Goal: Task Accomplishment & Management: Complete application form

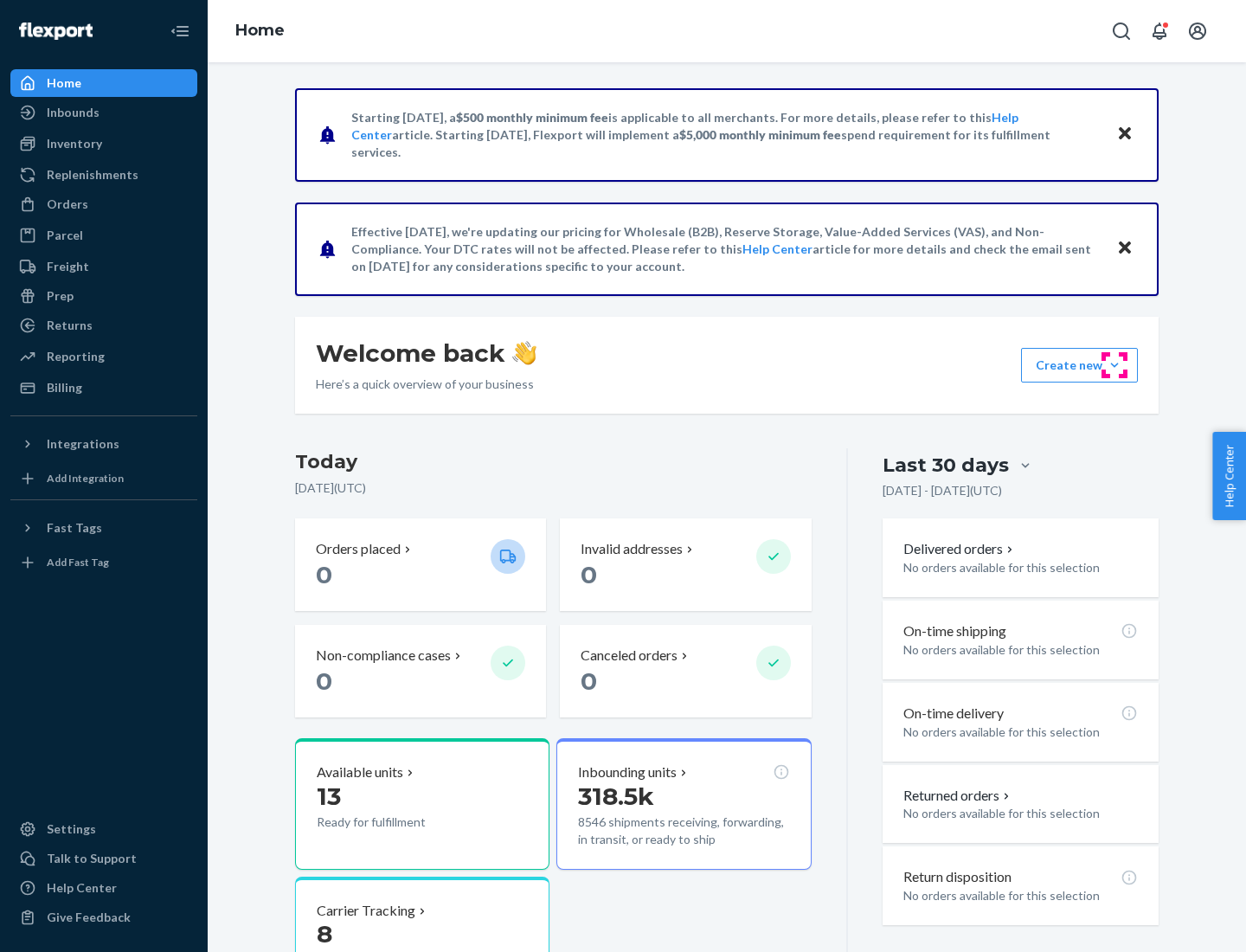
click at [1115, 365] on button "Create new Create new inbound Create new order Create new product" at bounding box center [1079, 365] width 116 height 35
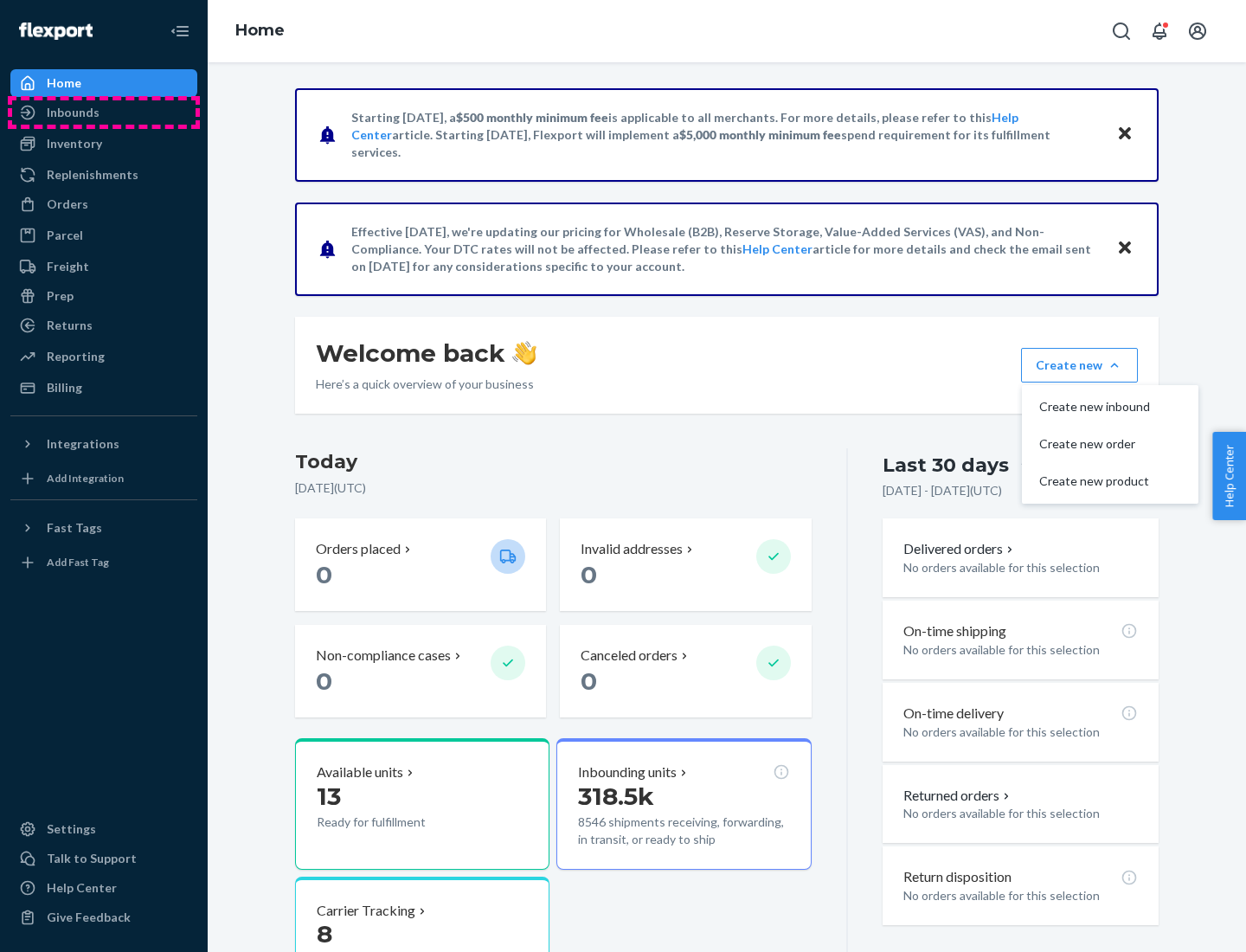
click at [104, 113] on div "Inbounds" at bounding box center [104, 112] width 184 height 25
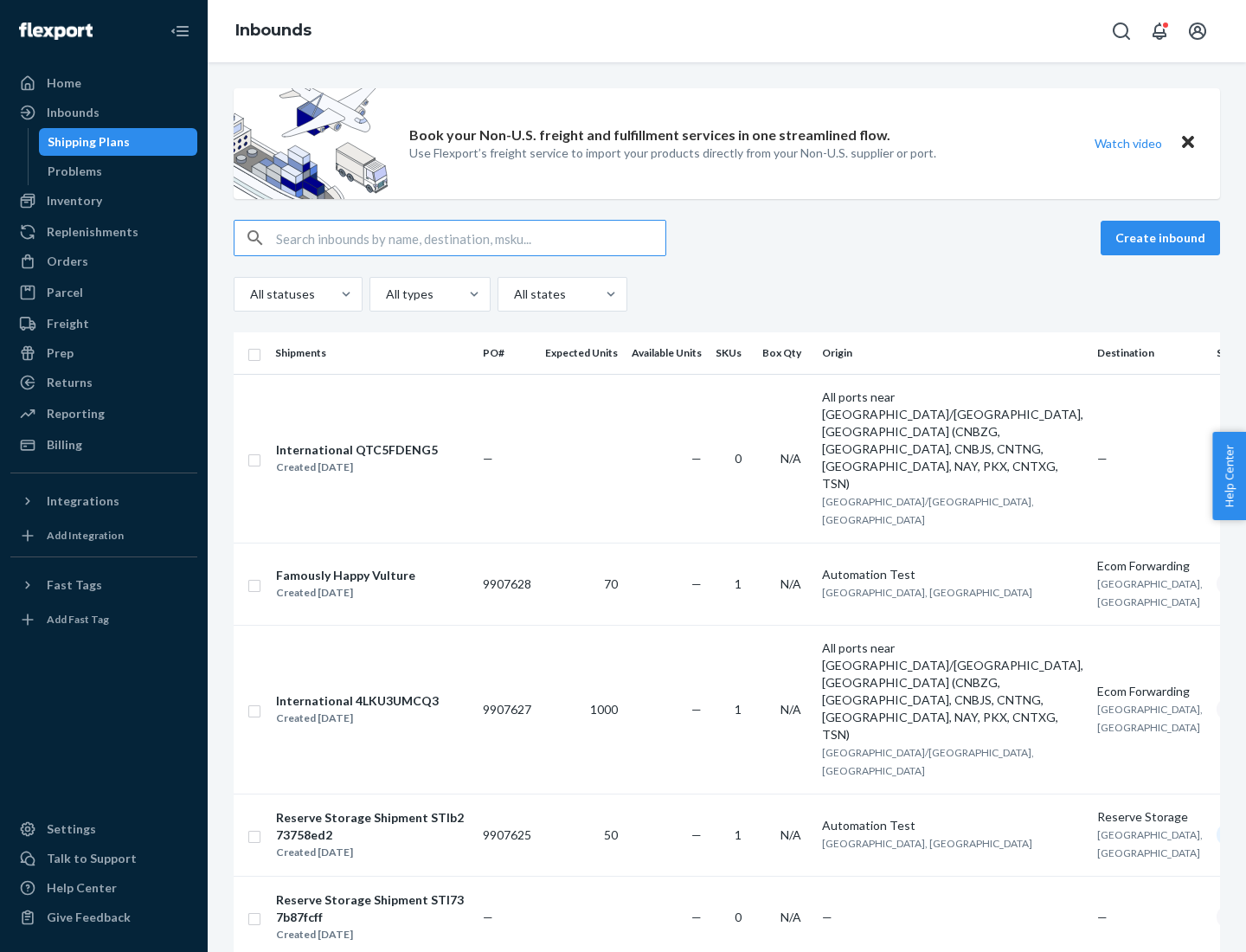
click at [1163, 238] on button "Create inbound" at bounding box center [1160, 238] width 119 height 35
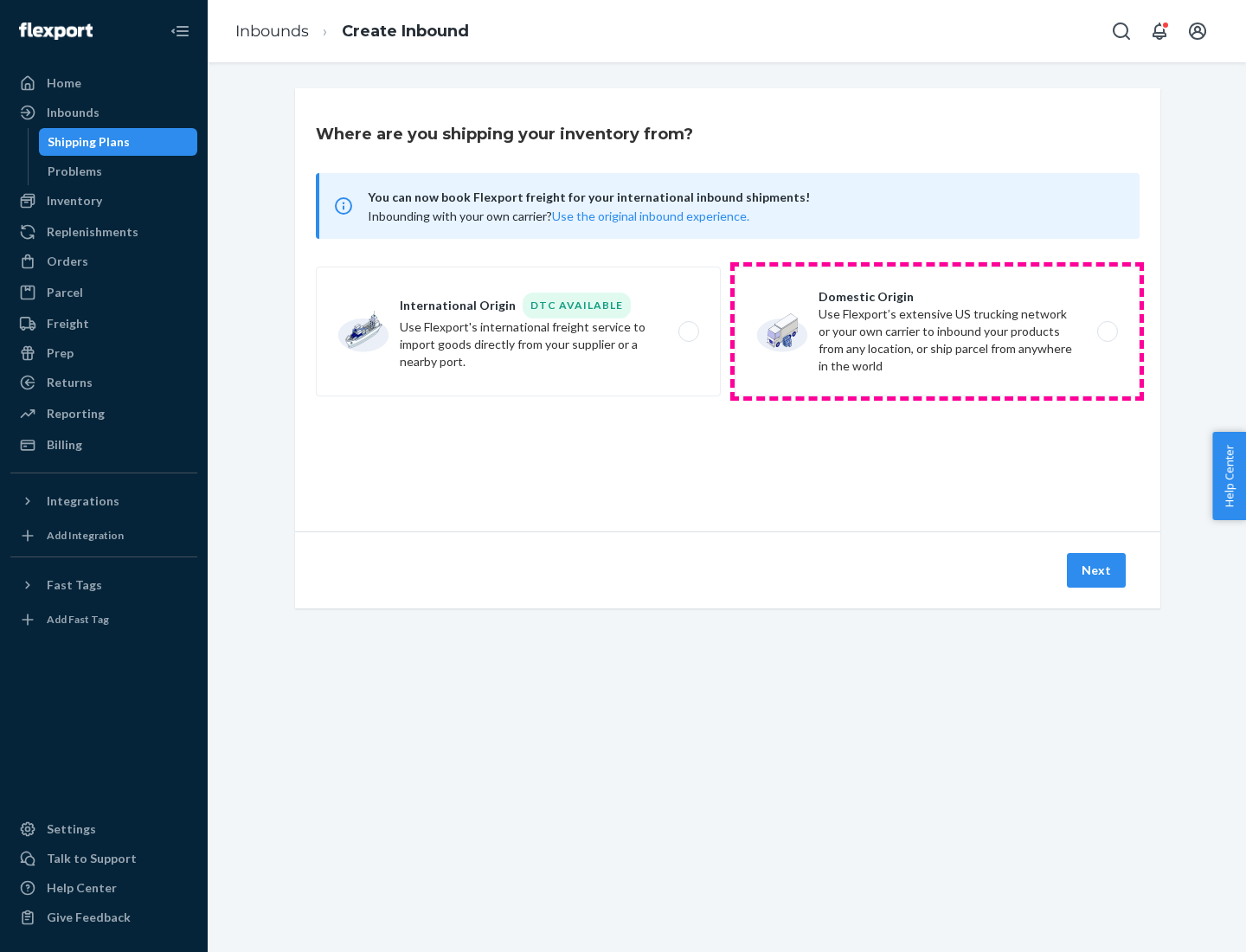
click at [937, 331] on label "Domestic Origin Use Flexport’s extensive US trucking network or your own carrie…" at bounding box center [937, 331] width 405 height 130
click at [1107, 331] on input "Domestic Origin Use Flexport’s extensive US trucking network or your own carrie…" at bounding box center [1112, 331] width 11 height 11
radio input "true"
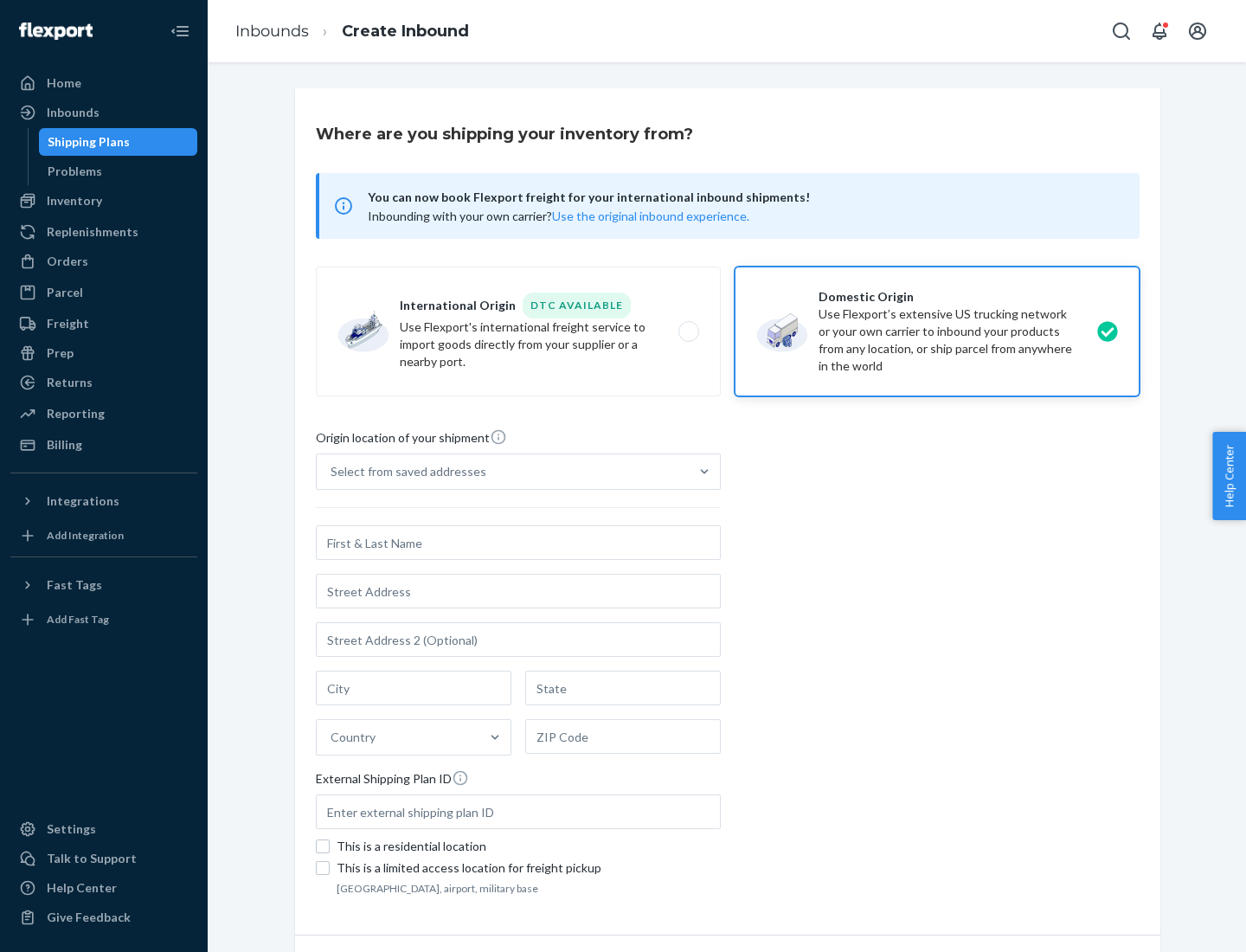
click at [404, 471] on div "Select from saved addresses" at bounding box center [408, 471] width 156 height 17
click at [332, 471] on input "Select from saved addresses" at bounding box center [331, 471] width 2 height 17
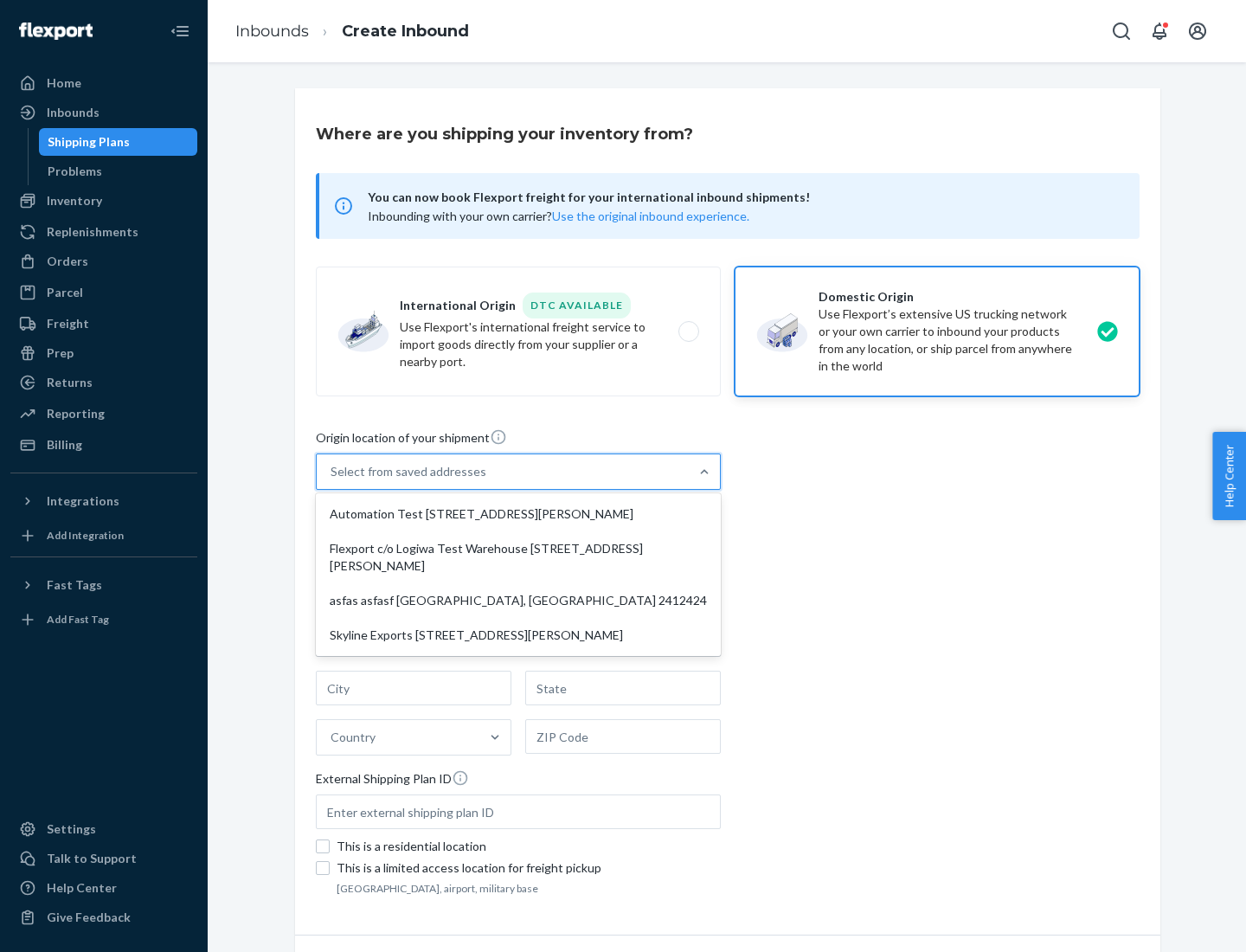
scroll to position [7, 0]
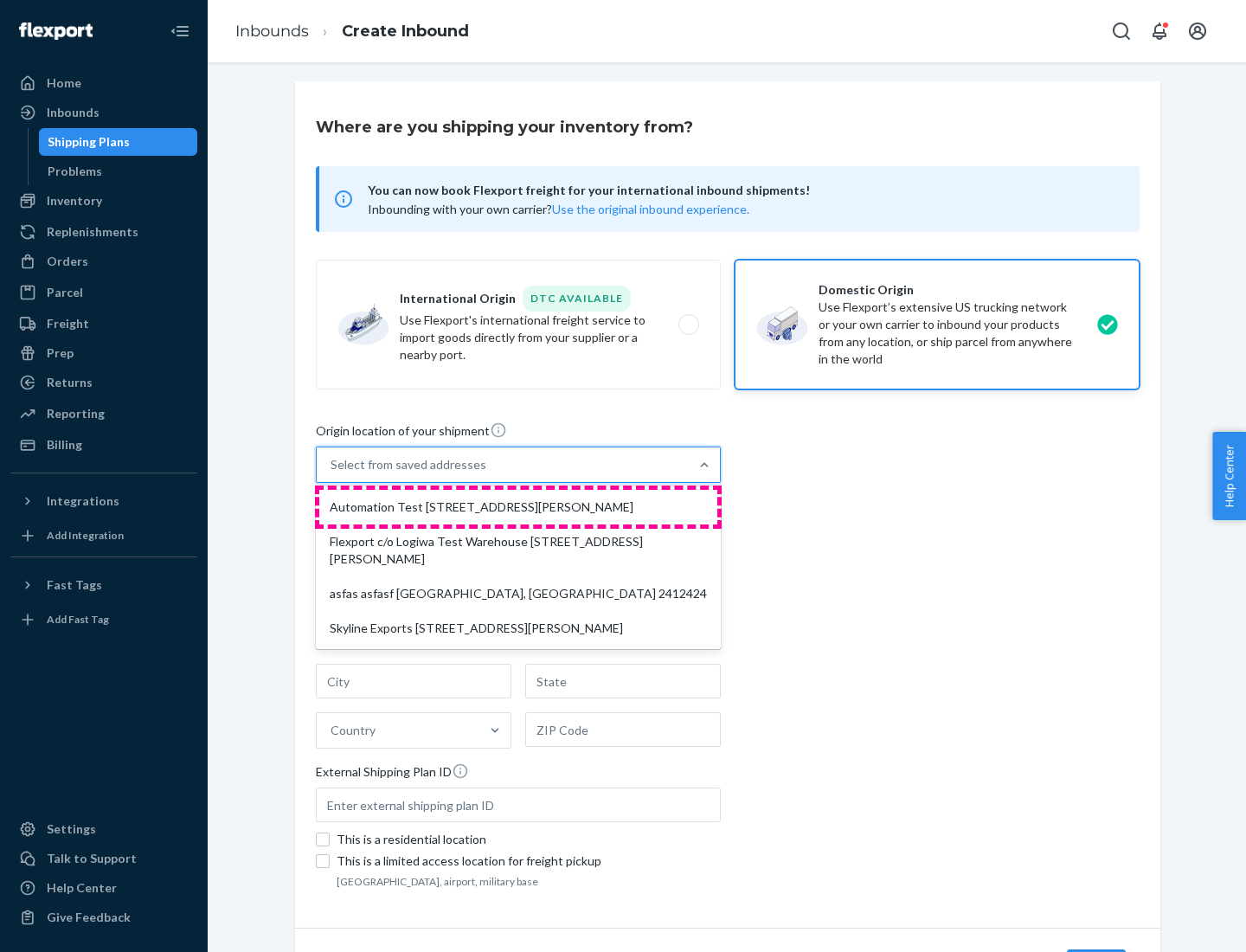
click at [519, 507] on div "Automation Test [STREET_ADDRESS][PERSON_NAME]" at bounding box center [518, 507] width 398 height 35
click at [332, 473] on input "option Automation Test [STREET_ADDRESS][PERSON_NAME] focused, 1 of 4. 4 results…" at bounding box center [331, 464] width 2 height 17
type input "Automation Test"
type input "[STREET_ADDRESS][PERSON_NAME]"
type input "9th Floor"
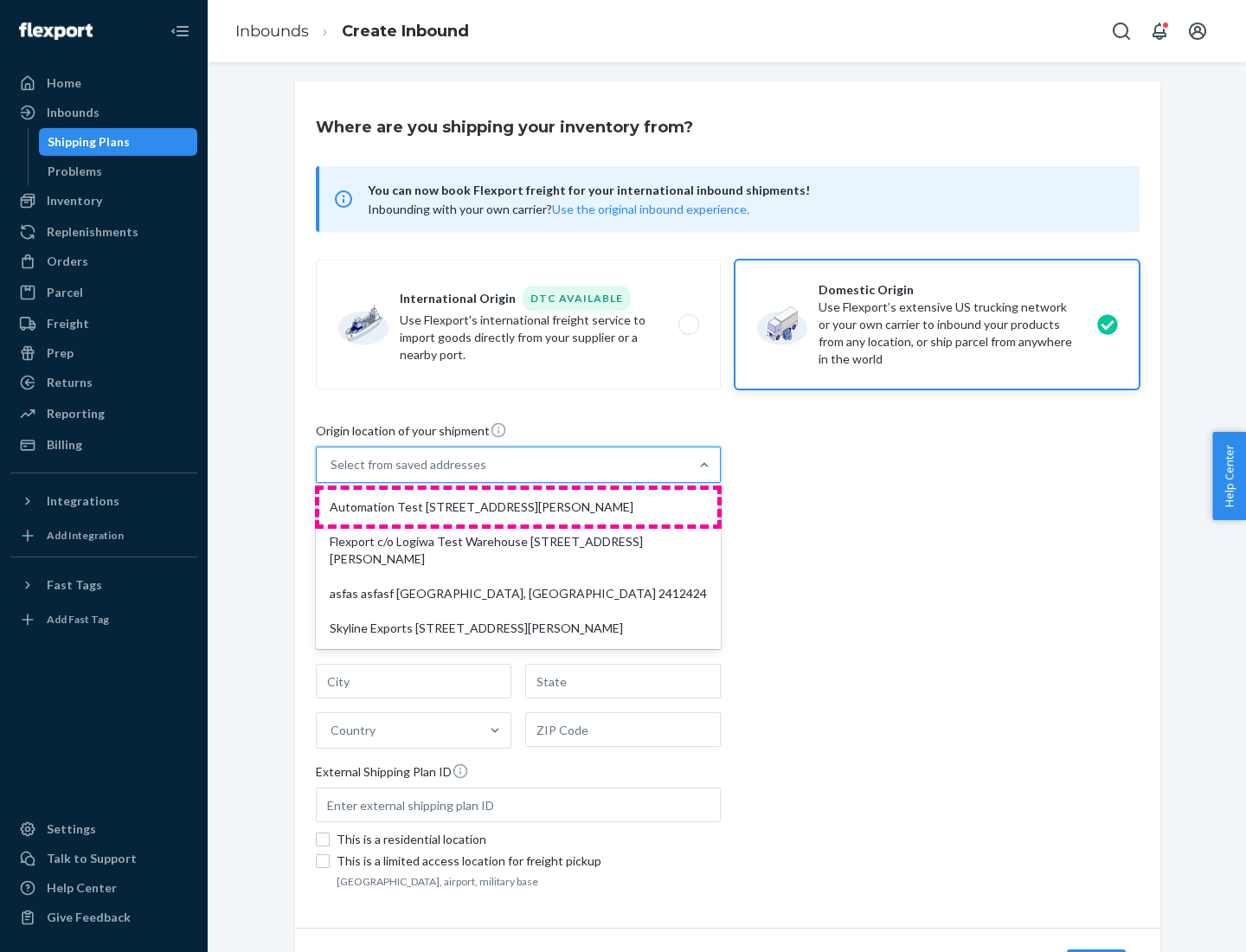
type input "[GEOGRAPHIC_DATA]"
type input "CA"
type input "94104"
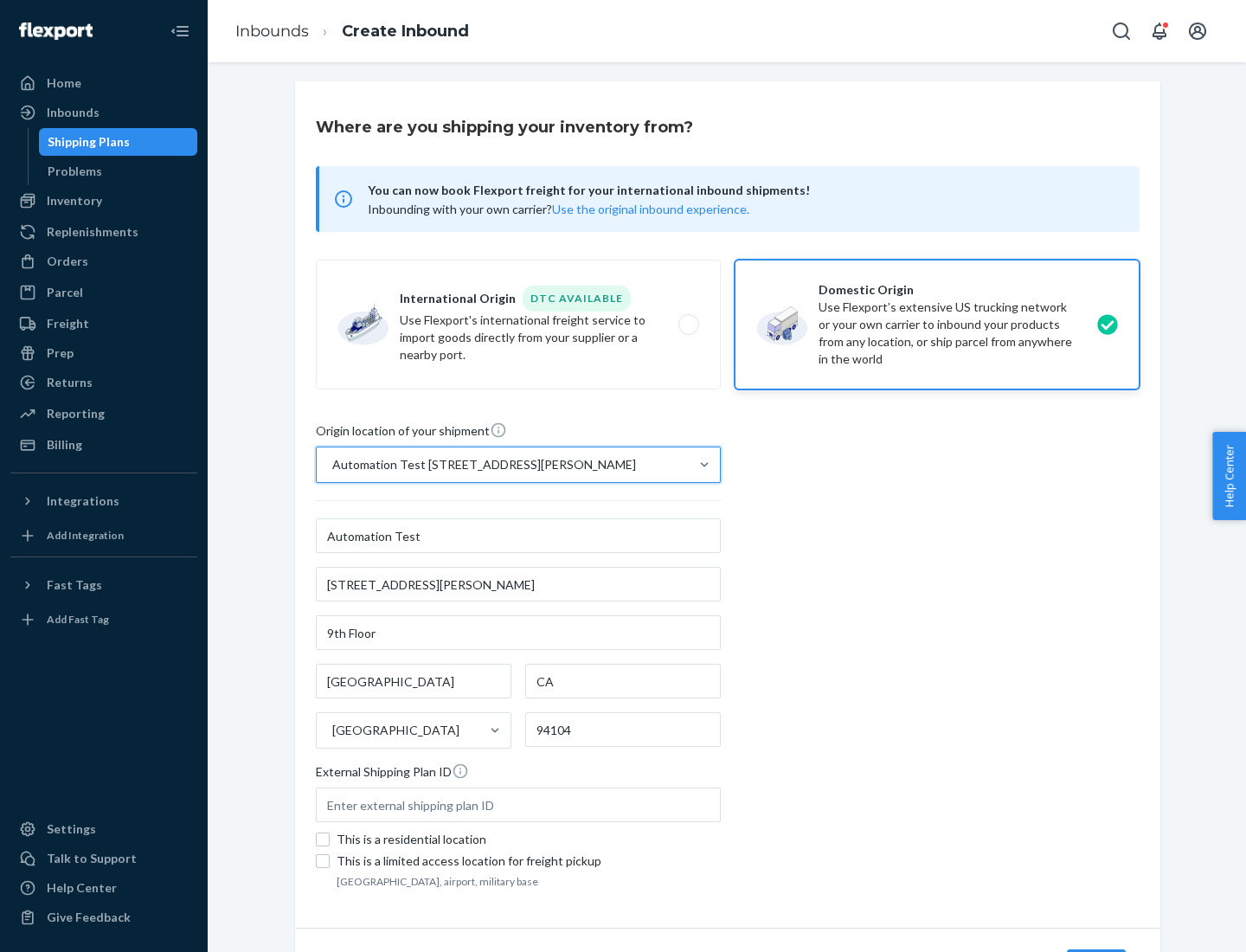
scroll to position [101, 0]
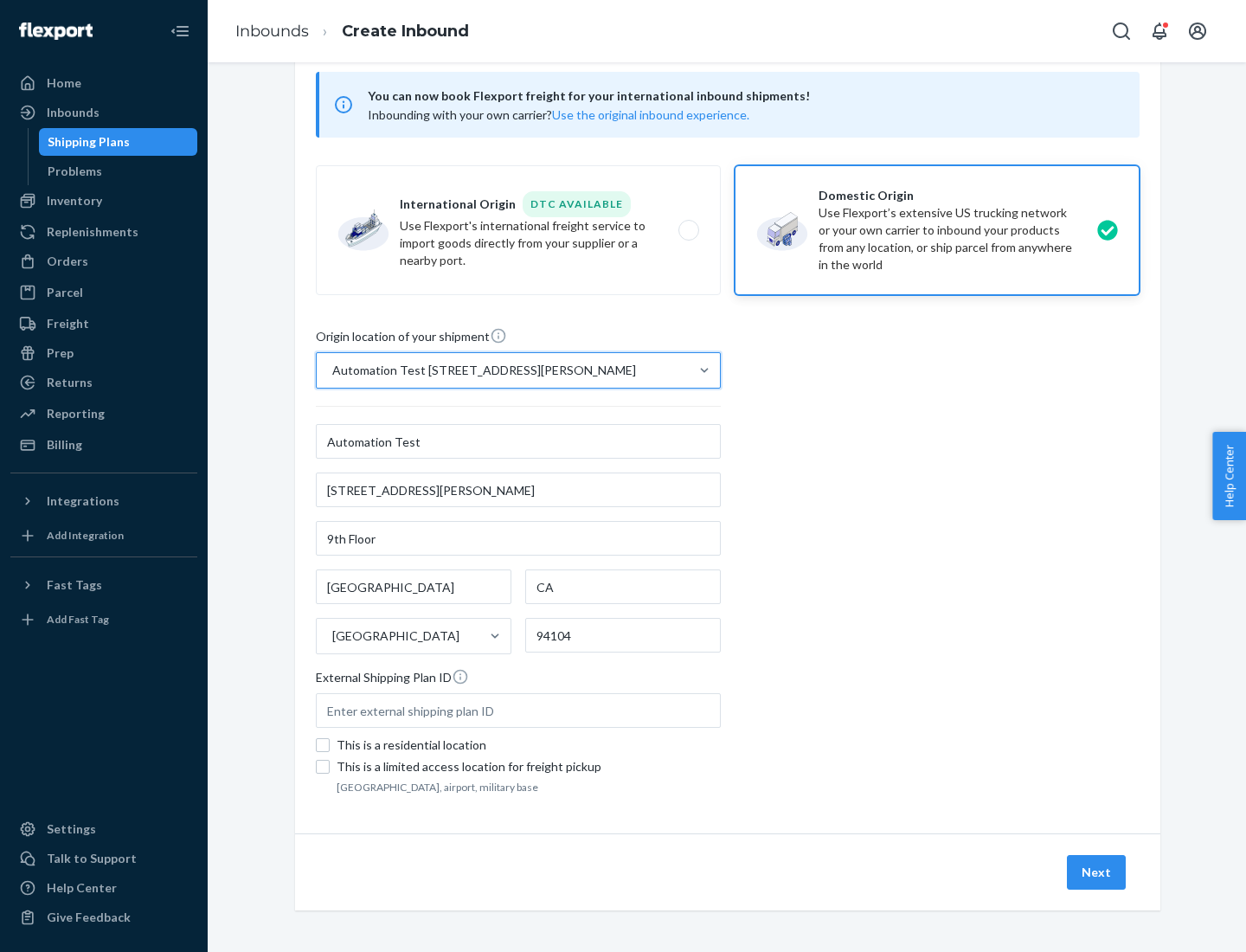
click at [1098, 872] on button "Next" at bounding box center [1096, 872] width 59 height 35
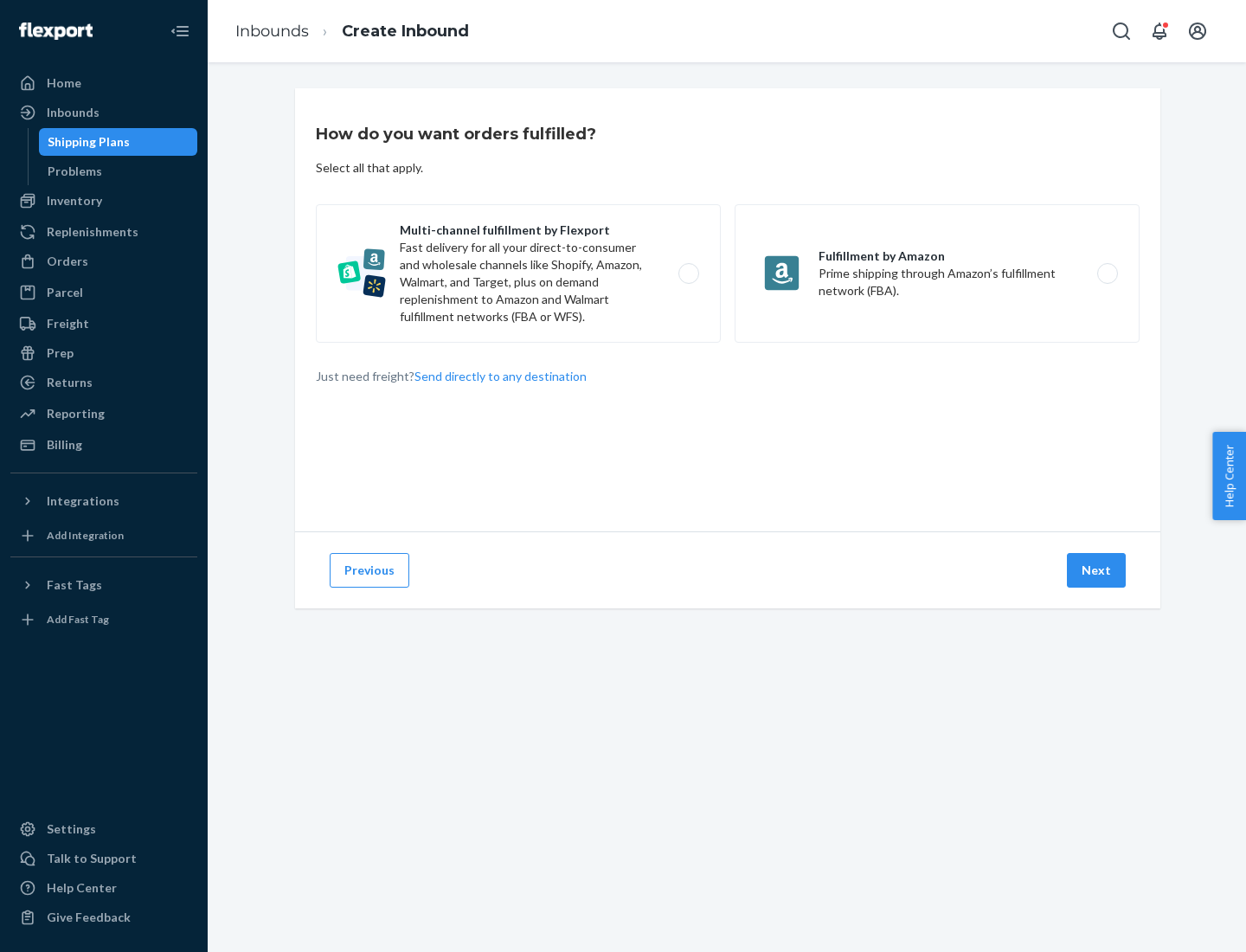
click at [519, 273] on label "Multi-channel fulfillment by Flexport Fast delivery for all your direct-to-cons…" at bounding box center [518, 273] width 405 height 138
click at [688, 273] on input "Multi-channel fulfillment by Flexport Fast delivery for all your direct-to-cons…" at bounding box center [694, 274] width 11 height 11
radio input "true"
click at [1098, 571] on button "Next" at bounding box center [1096, 571] width 59 height 35
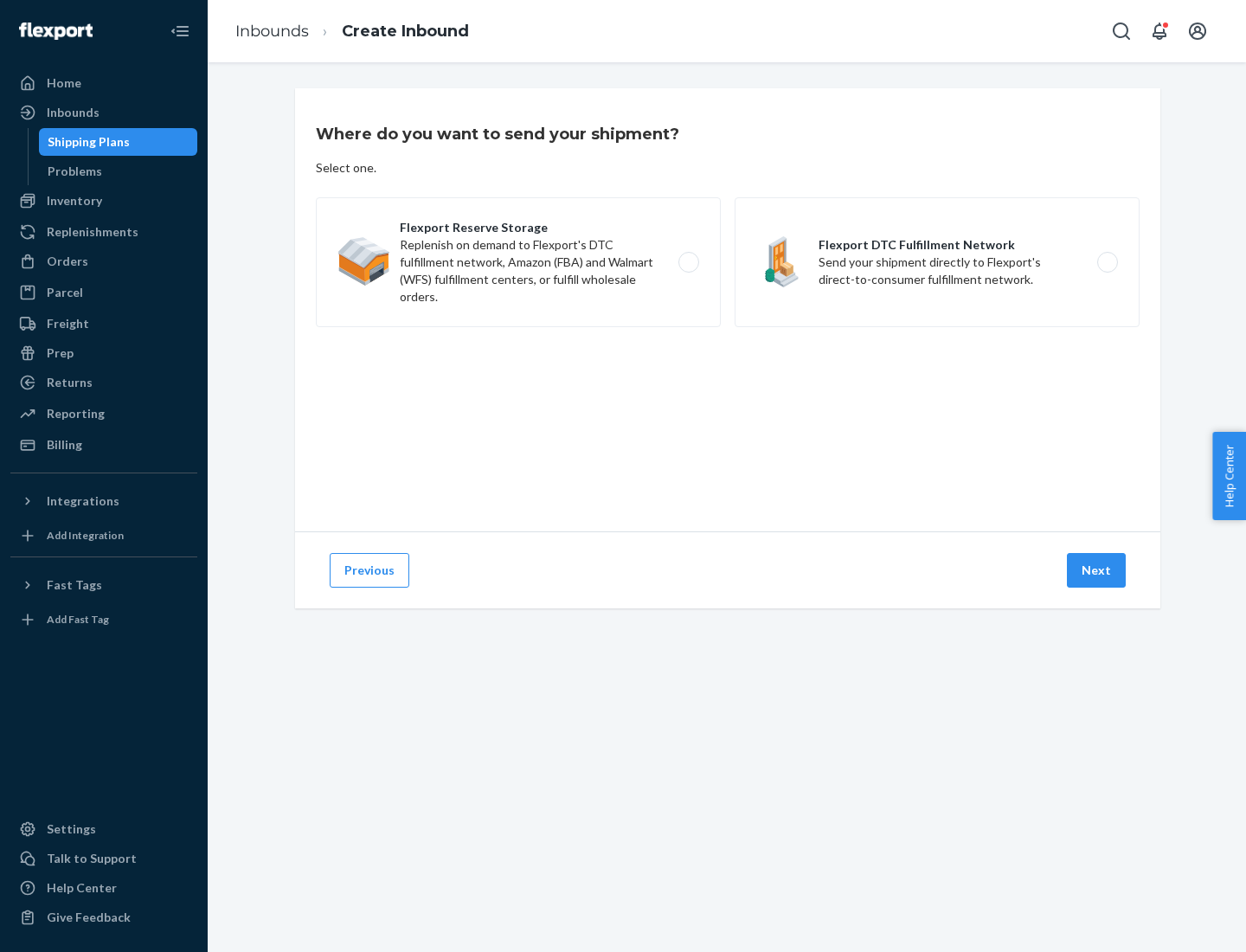
click at [937, 262] on label "Flexport DTC Fulfillment Network Send your shipment directly to Flexport's dire…" at bounding box center [937, 262] width 405 height 130
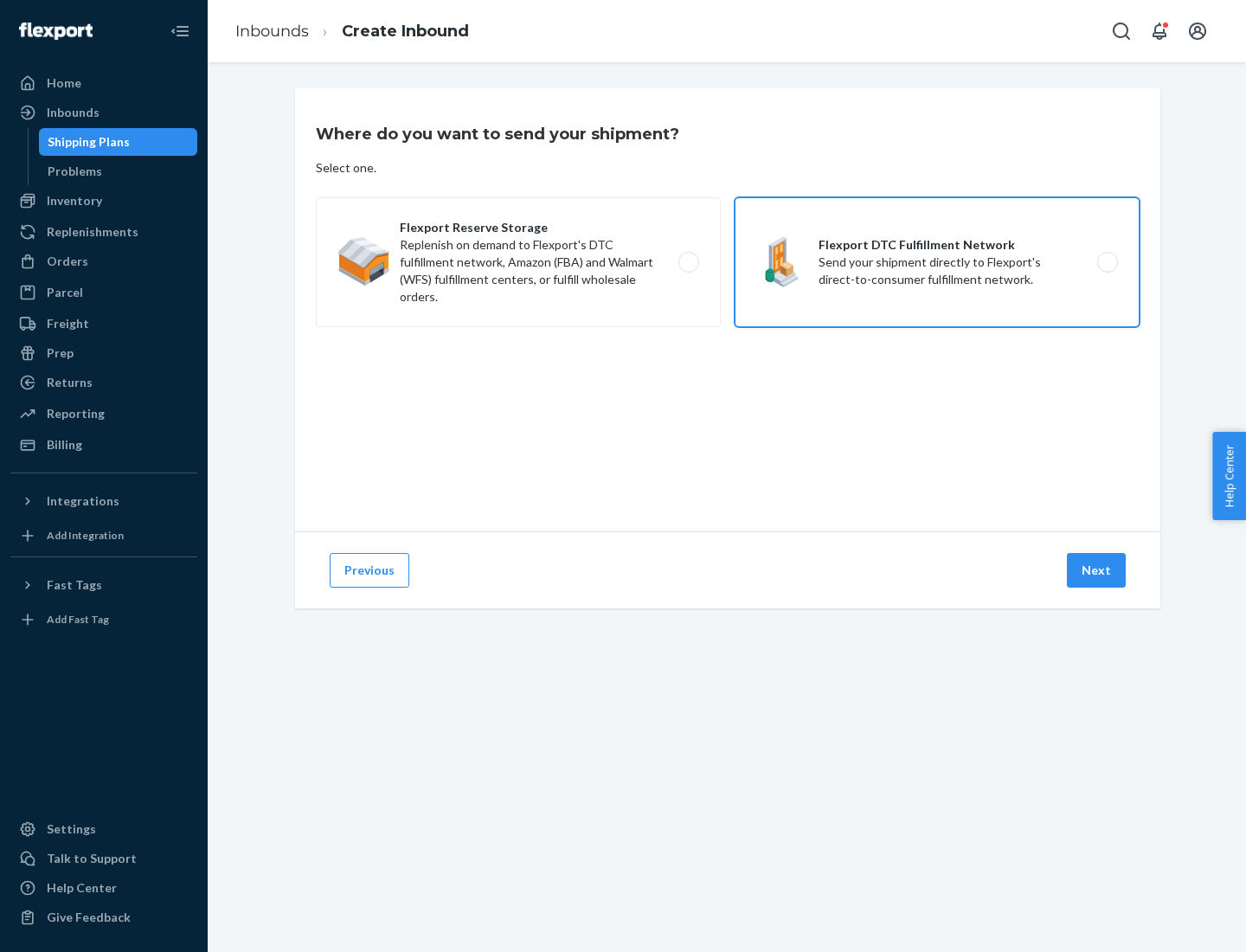
click at [1107, 262] on input "Flexport DTC Fulfillment Network Send your shipment directly to Flexport's dire…" at bounding box center [1112, 262] width 11 height 11
radio input "true"
click at [1098, 571] on button "Next" at bounding box center [1096, 571] width 59 height 35
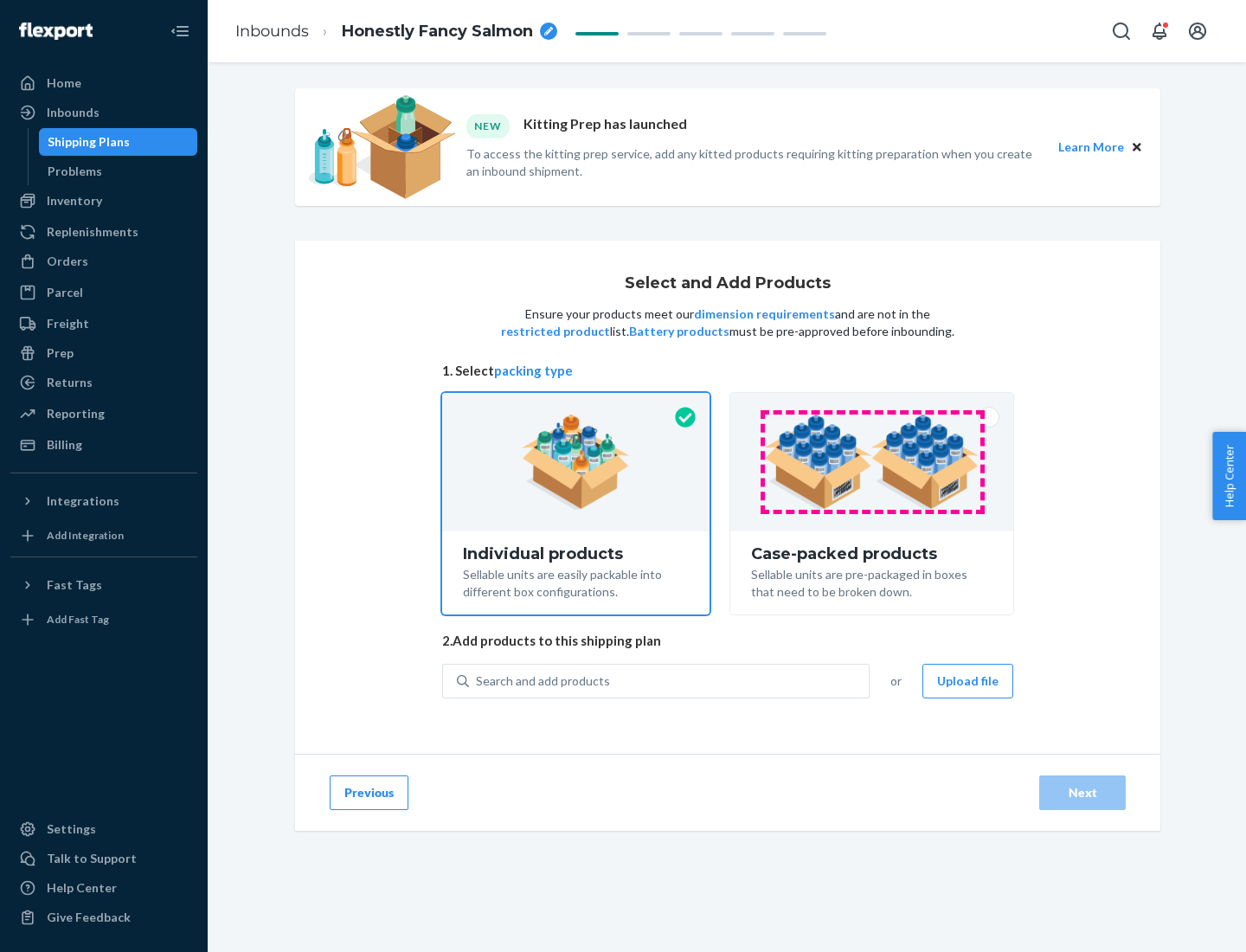
click at [872, 462] on img at bounding box center [872, 461] width 216 height 96
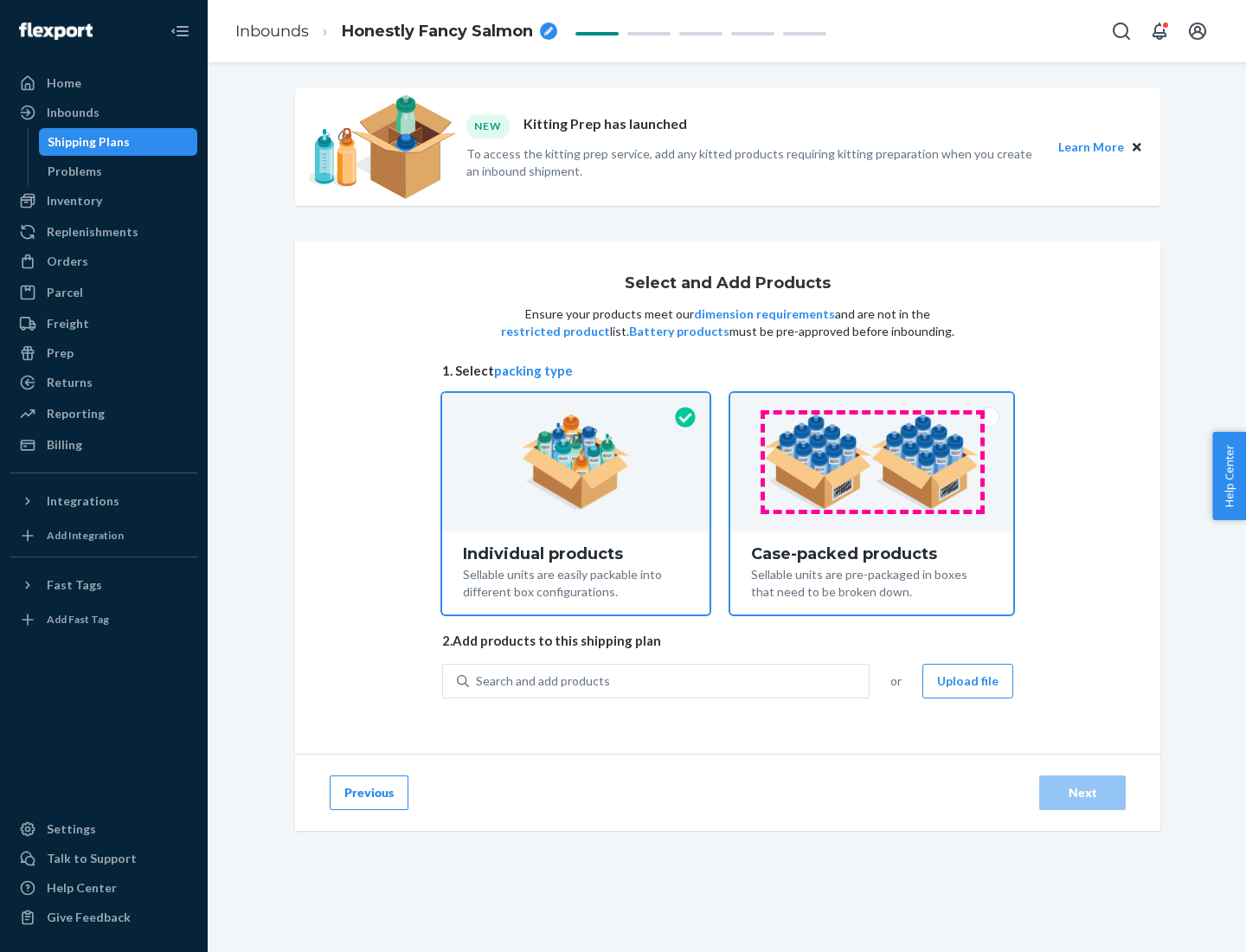
click at [872, 404] on input "Case-packed products Sellable units are pre-packaged in boxes that need to be b…" at bounding box center [872, 399] width 11 height 11
radio input "true"
radio input "false"
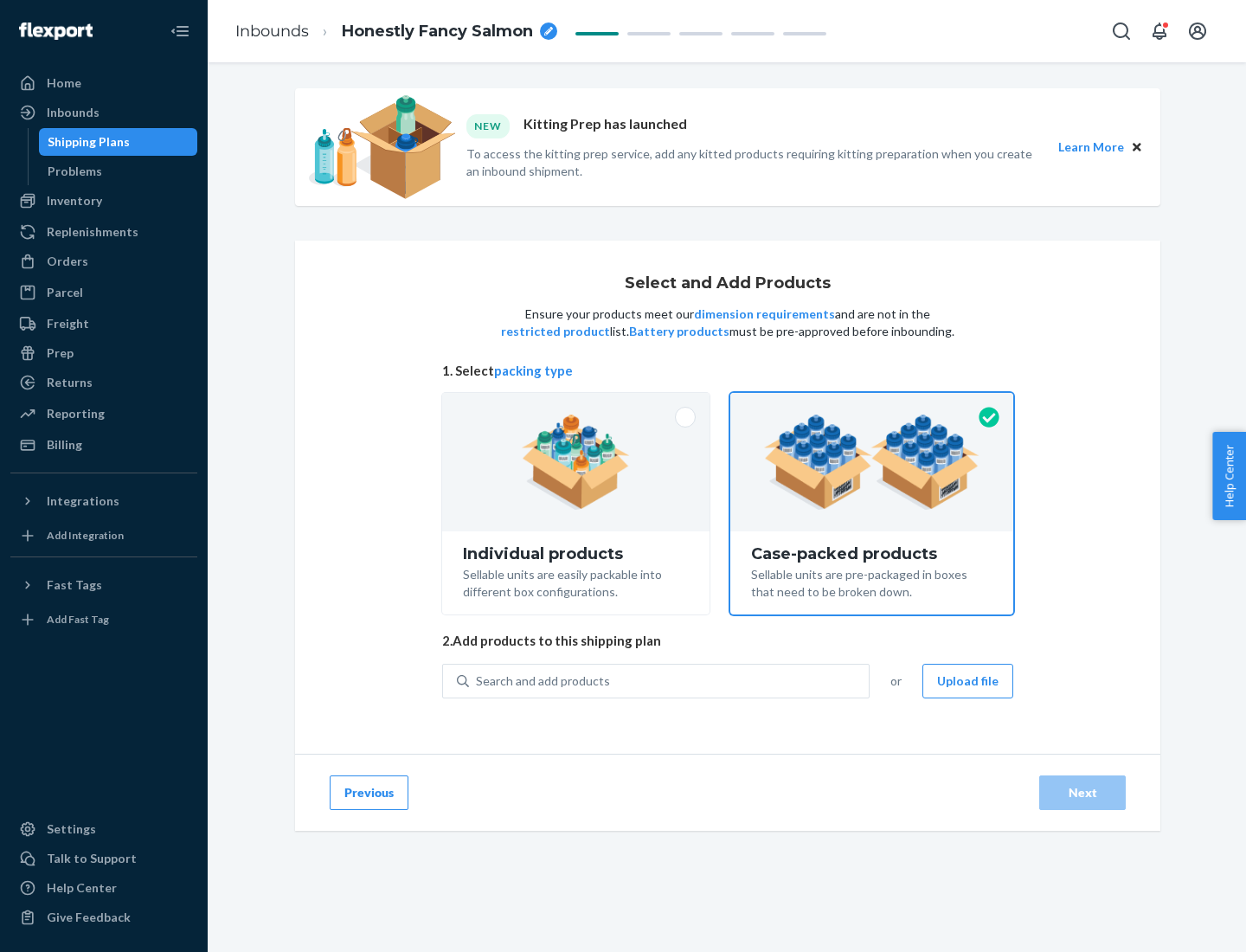
click at [670, 680] on div "Search and add products" at bounding box center [668, 681] width 400 height 31
click at [478, 680] on input "Search and add products" at bounding box center [477, 681] width 2 height 17
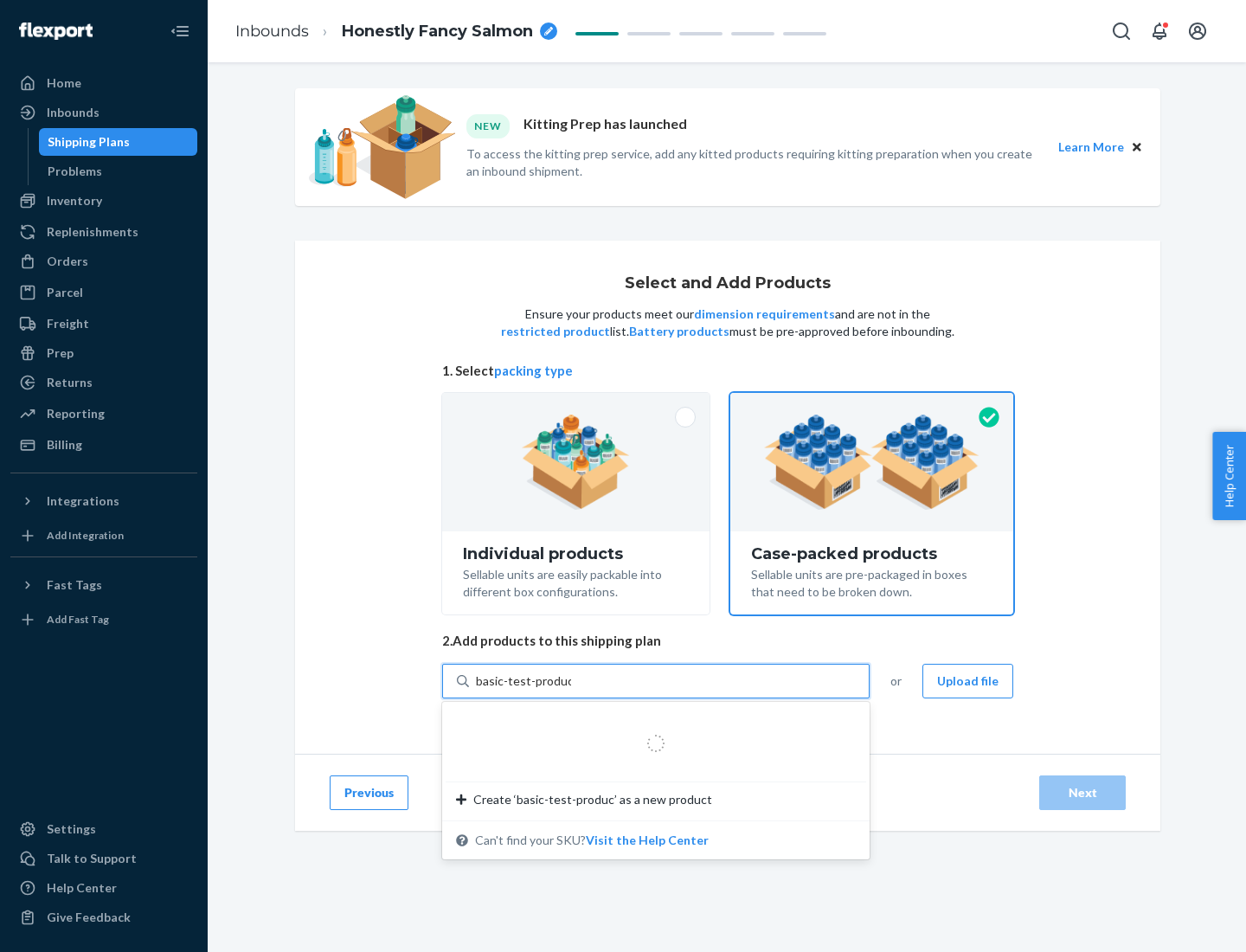
type input "basic-test-product-1"
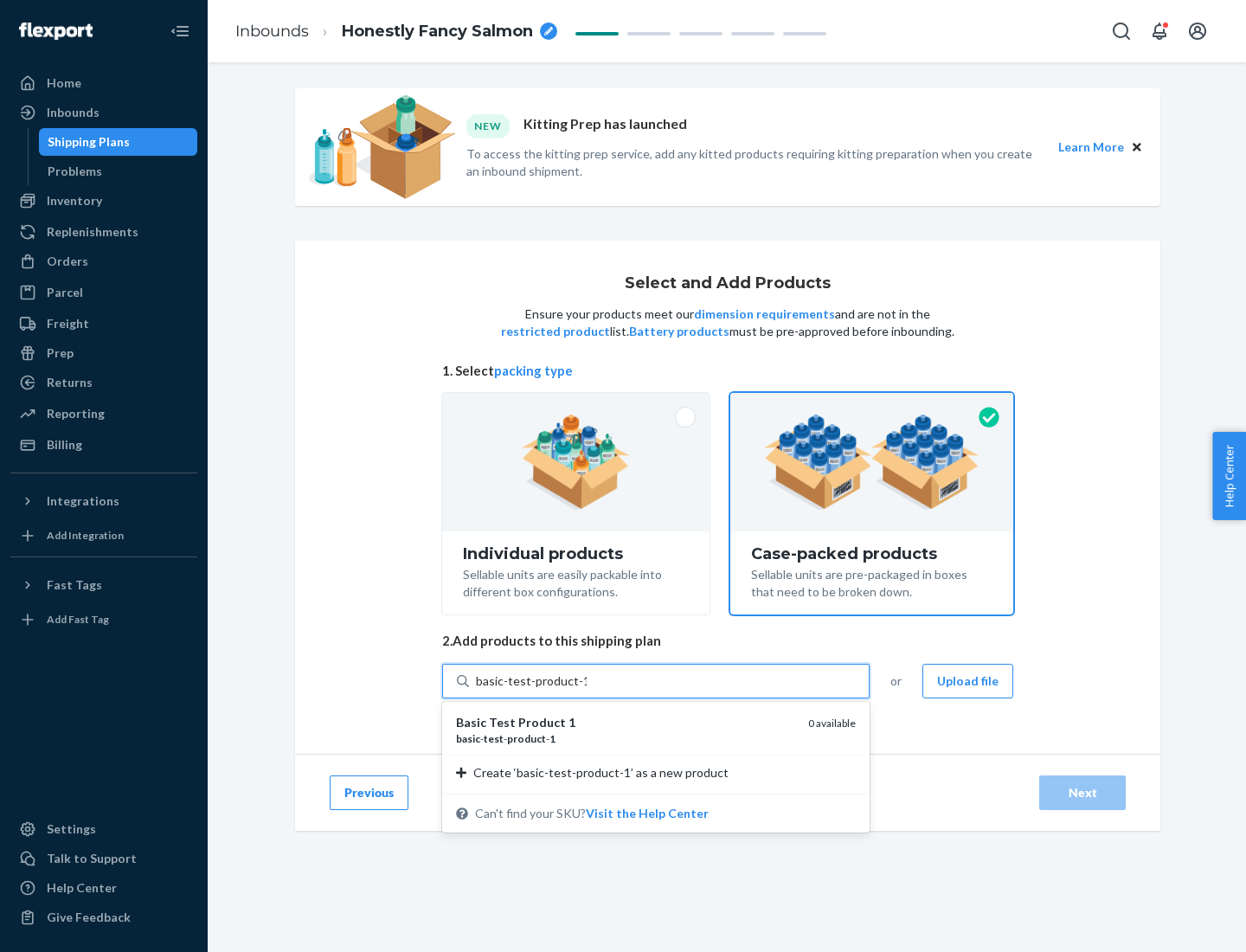
click at [625, 738] on div "basic - test - product - 1" at bounding box center [625, 738] width 339 height 15
click at [587, 690] on input "basic-test-product-1" at bounding box center [532, 681] width 111 height 17
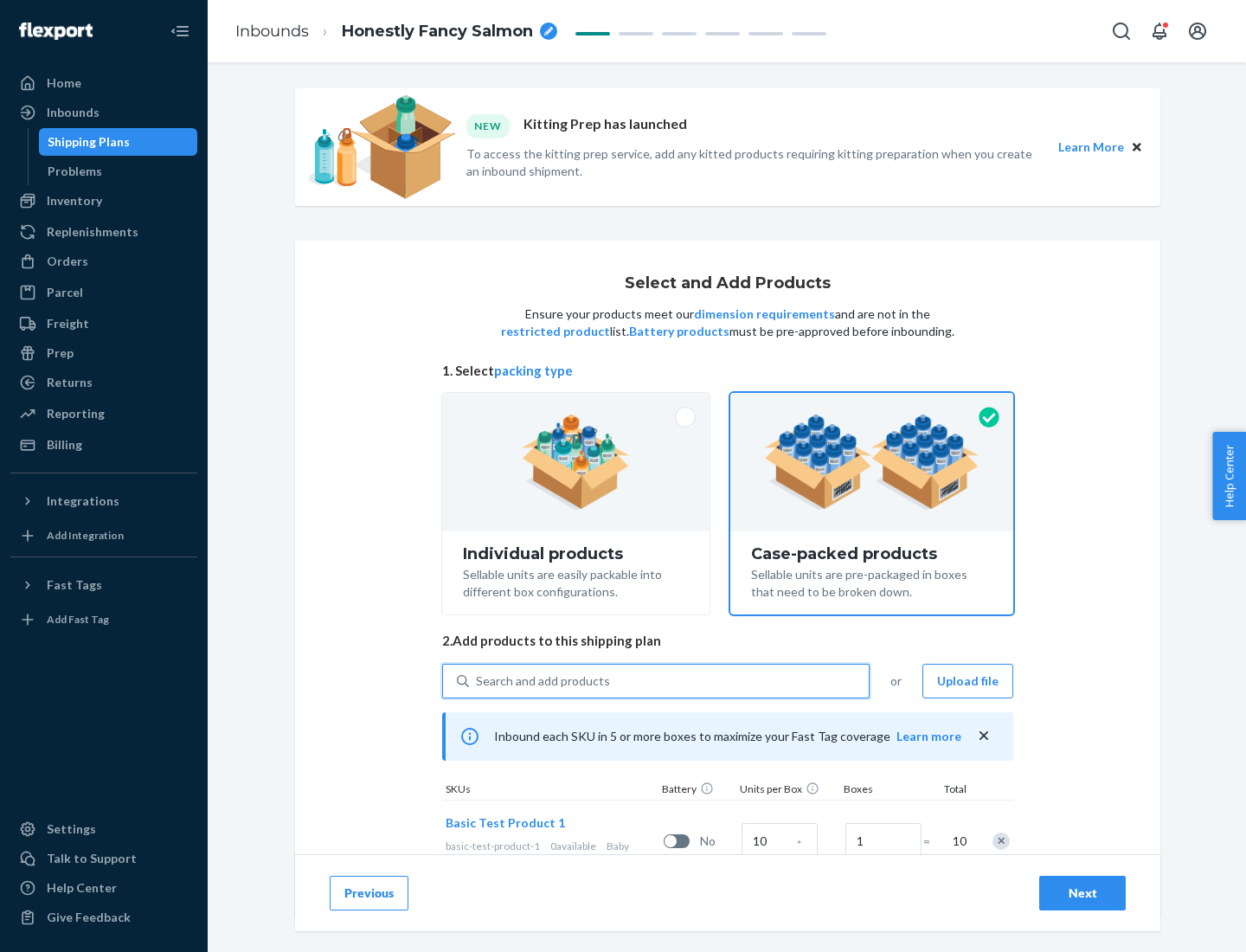
scroll to position [62, 0]
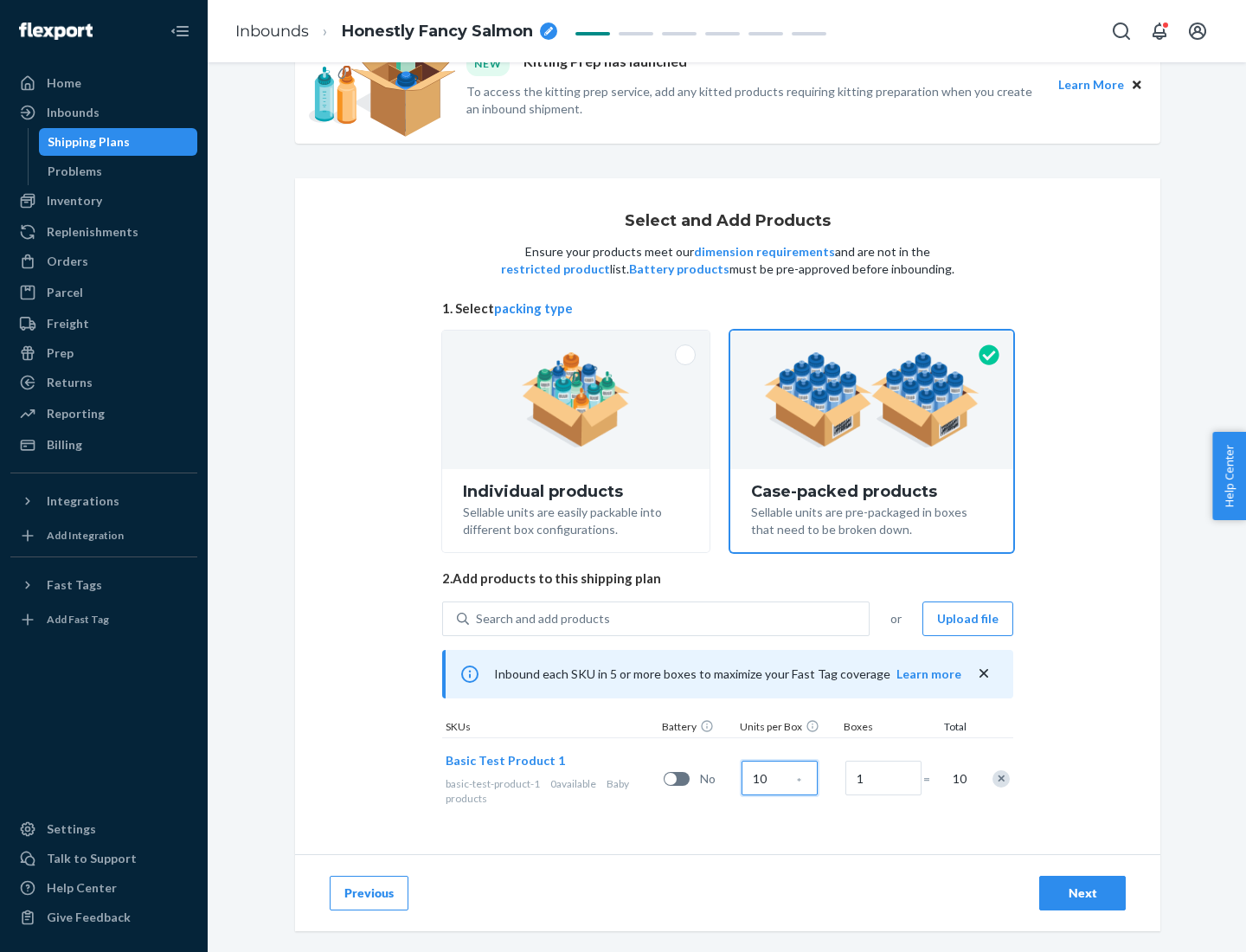
type input "10"
type input "7"
click at [1082, 893] on div "Next" at bounding box center [1082, 893] width 57 height 17
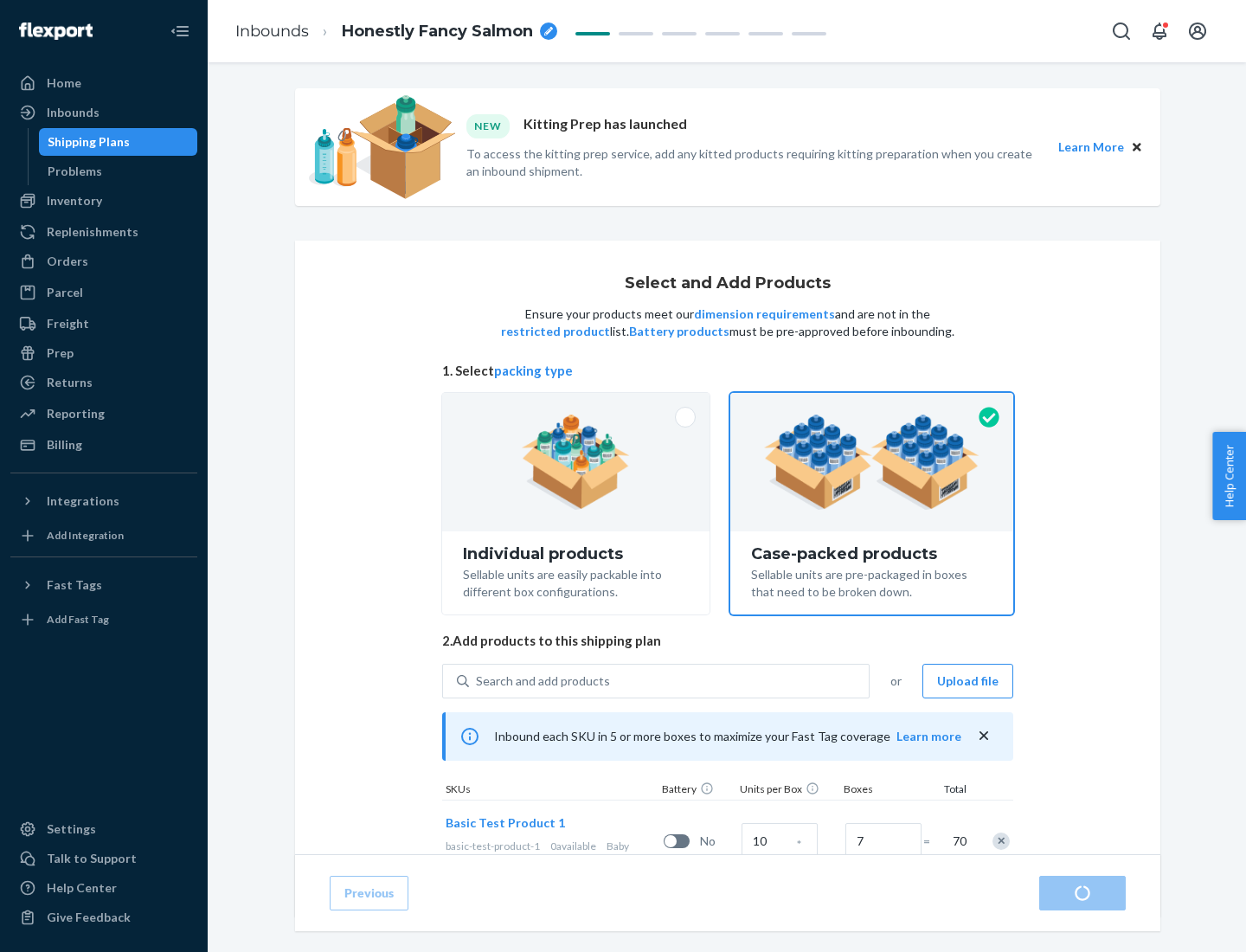
radio input "true"
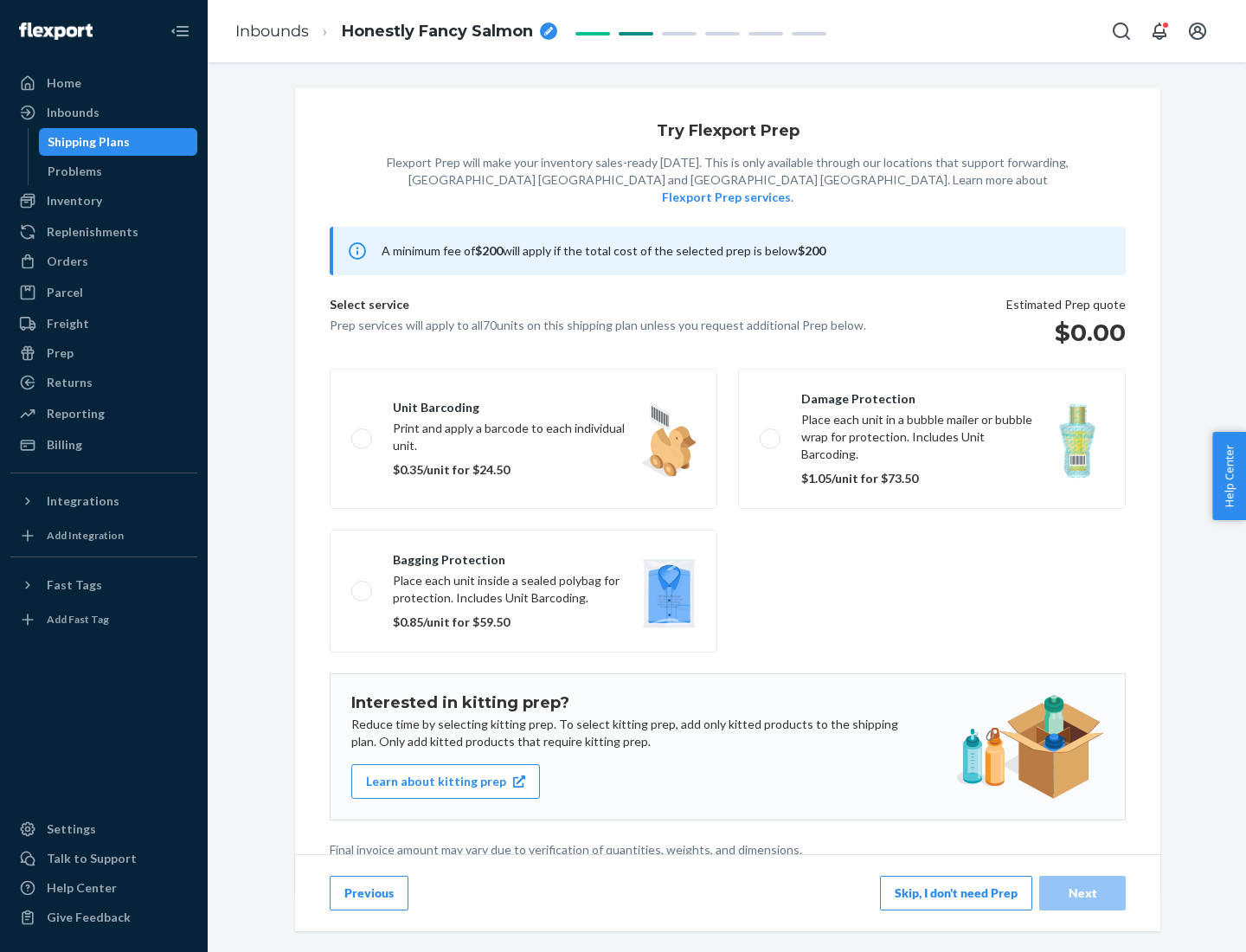
scroll to position [5, 0]
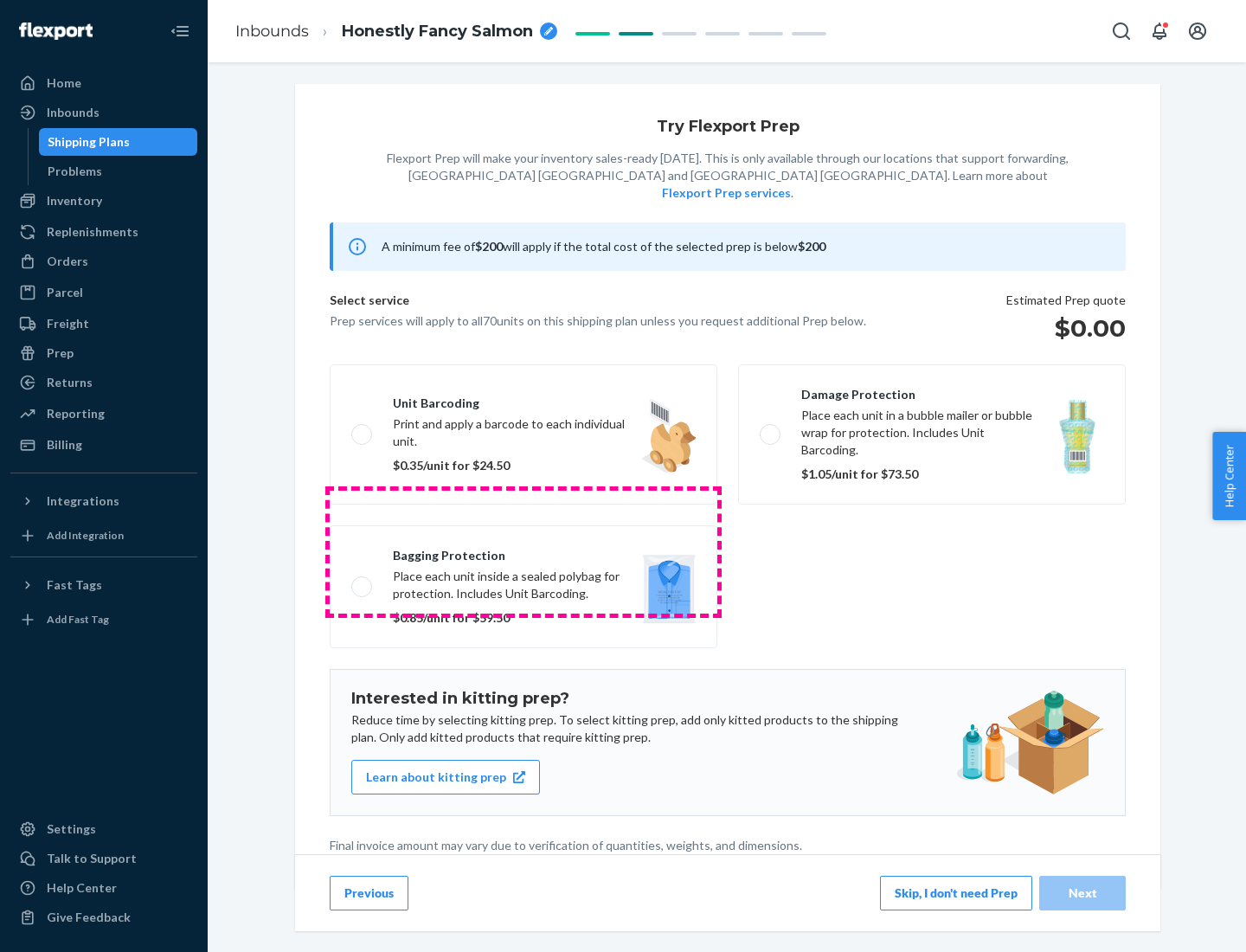
click at [523, 552] on label "Bagging protection Place each unit inside a sealed polybag for protection. Incl…" at bounding box center [523, 586] width 388 height 123
click at [362, 581] on input "Bagging protection Place each unit inside a sealed polybag for protection. Incl…" at bounding box center [357, 586] width 11 height 11
checkbox input "true"
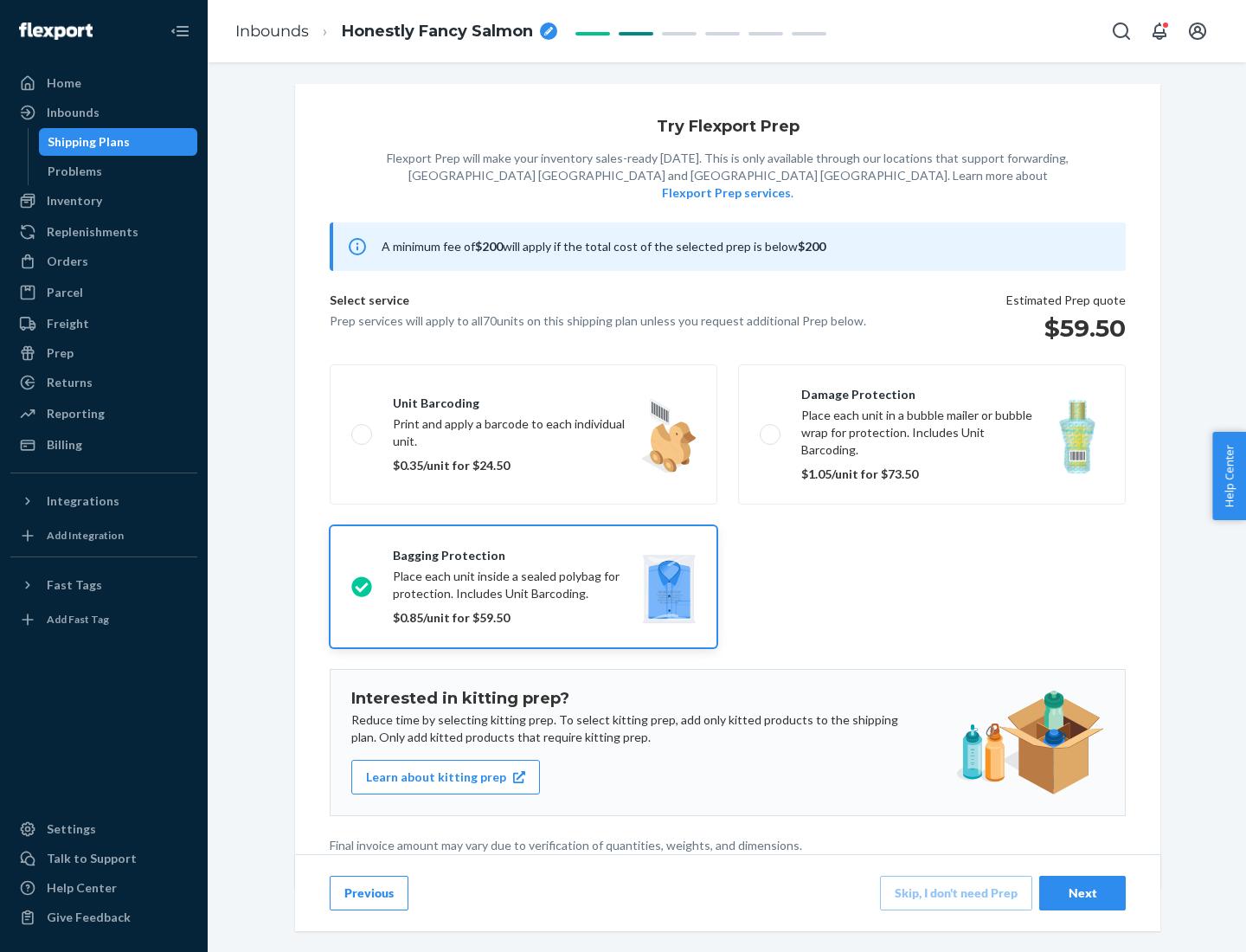
click at [1082, 892] on div "Next" at bounding box center [1082, 893] width 57 height 17
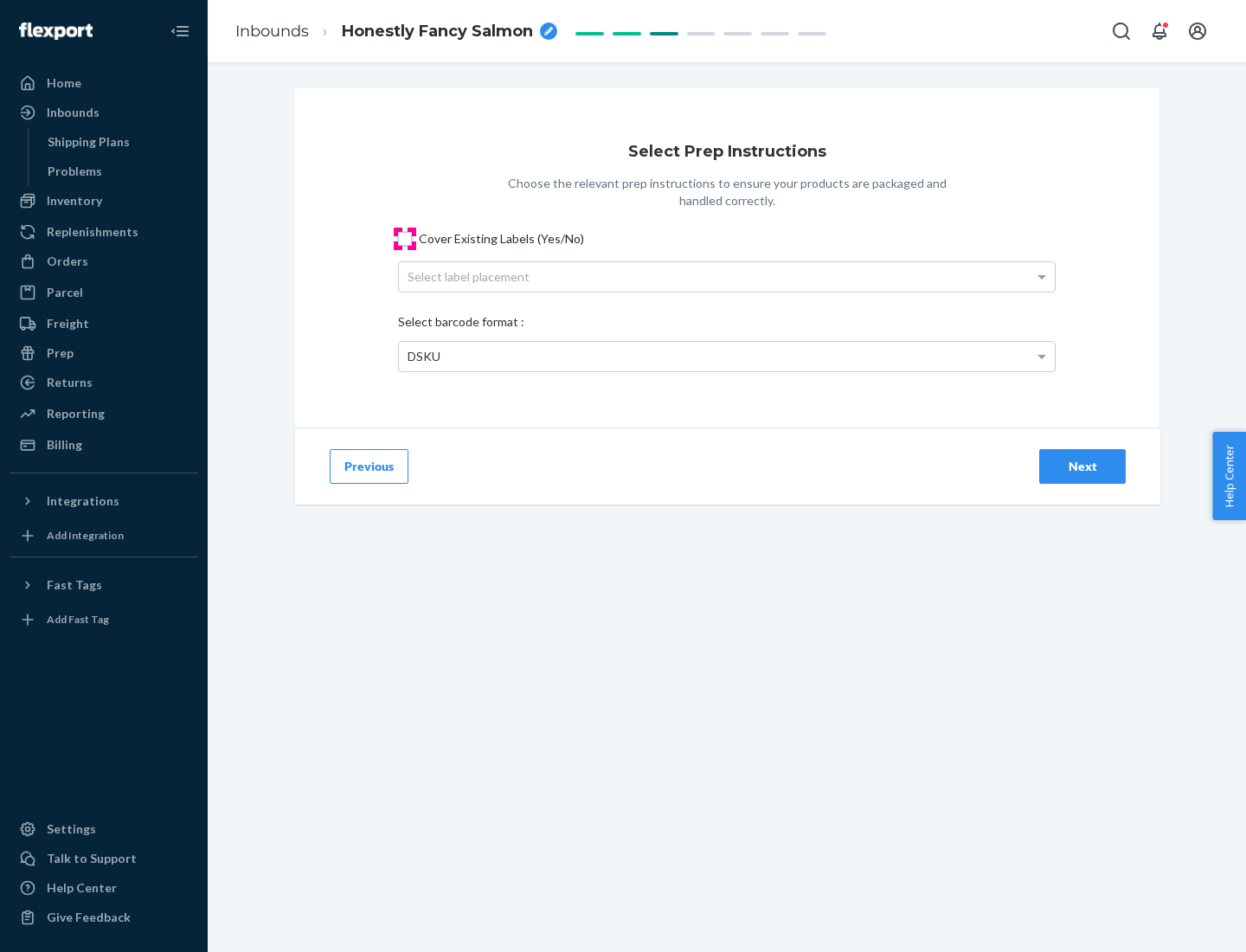
click at [405, 238] on input "Cover Existing Labels (Yes/No)" at bounding box center [404, 238] width 14 height 14
checkbox input "true"
click at [727, 276] on div "Select label placement" at bounding box center [726, 277] width 656 height 29
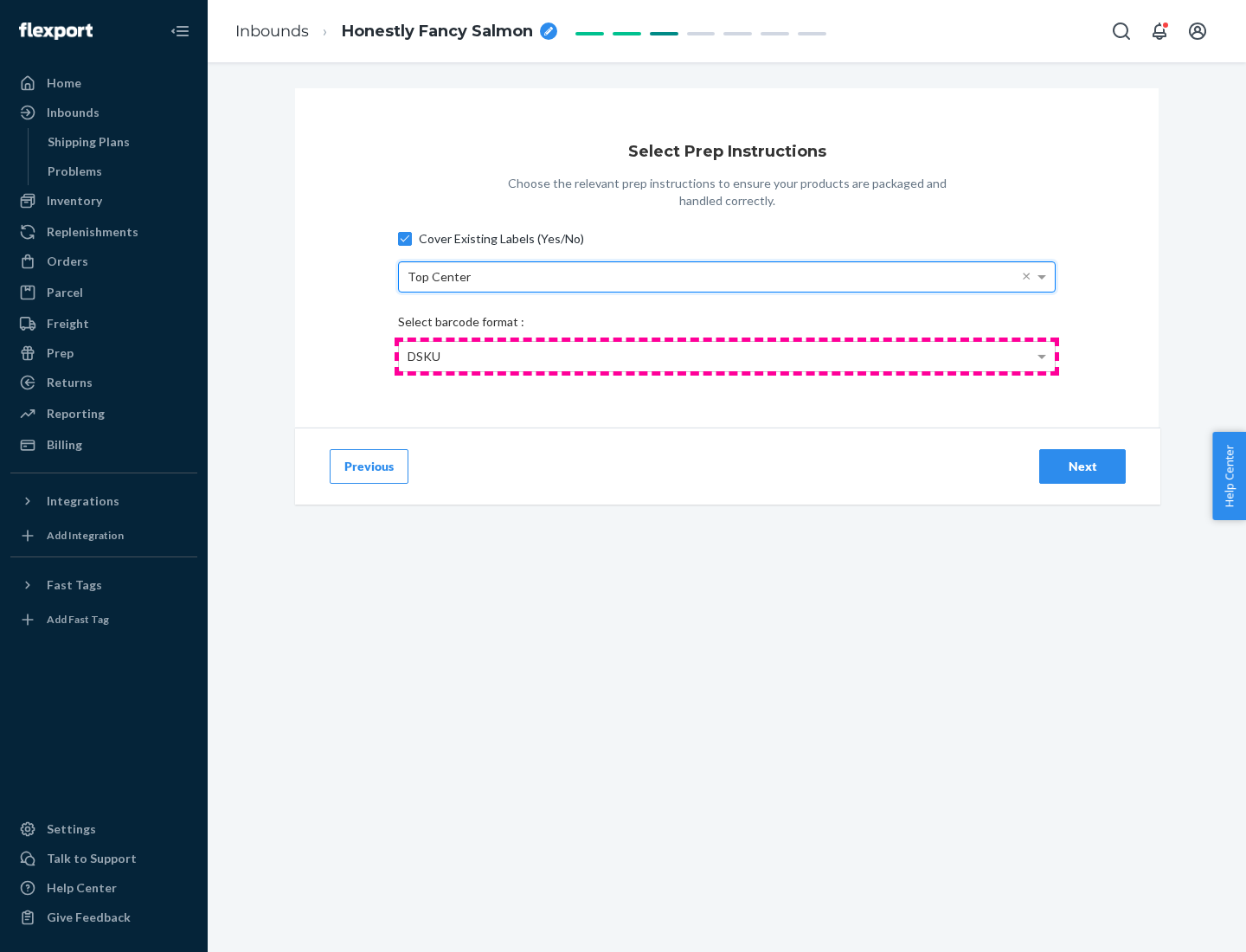
click at [727, 356] on div "DSKU" at bounding box center [726, 357] width 656 height 29
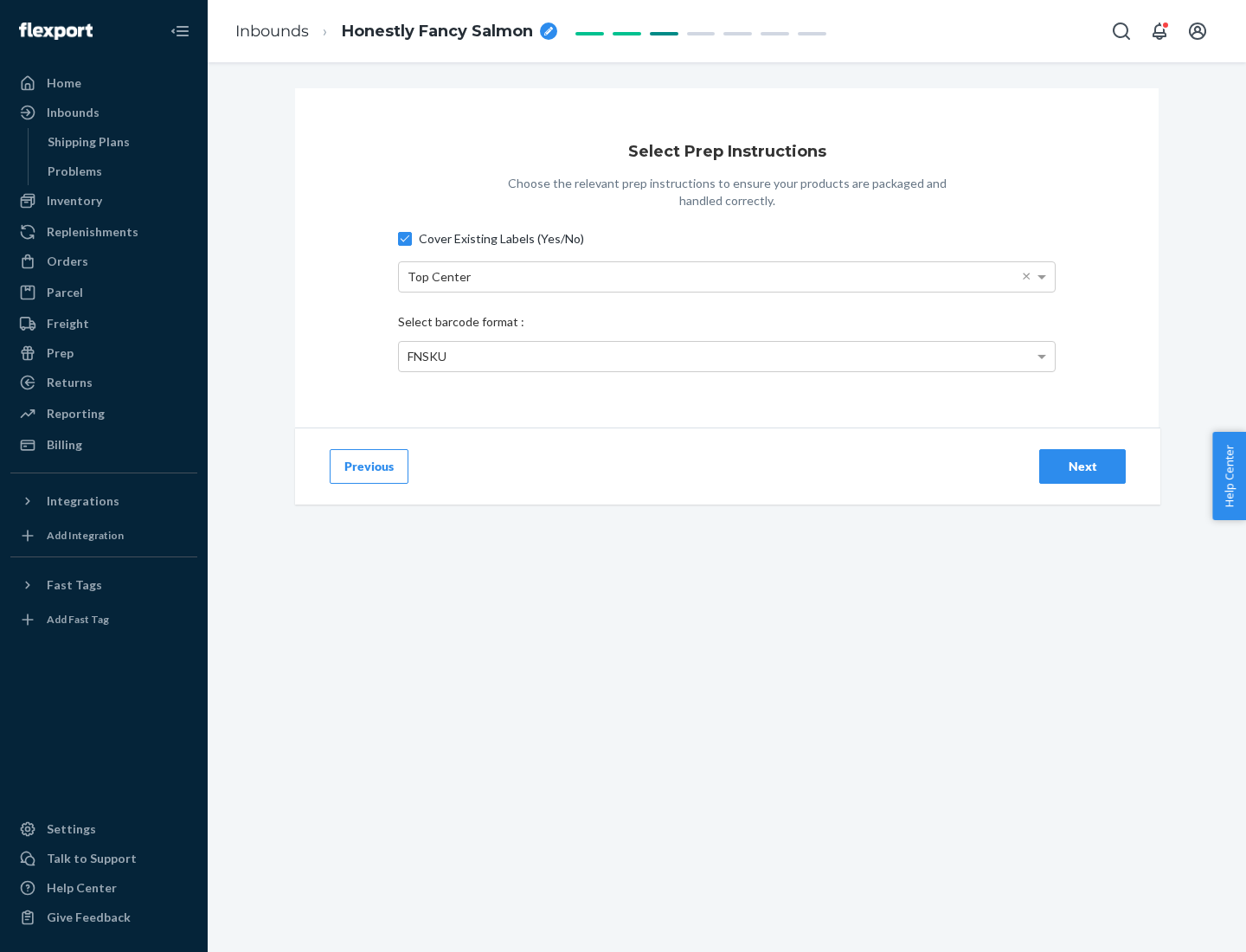
click at [1082, 466] on div "Next" at bounding box center [1082, 466] width 57 height 17
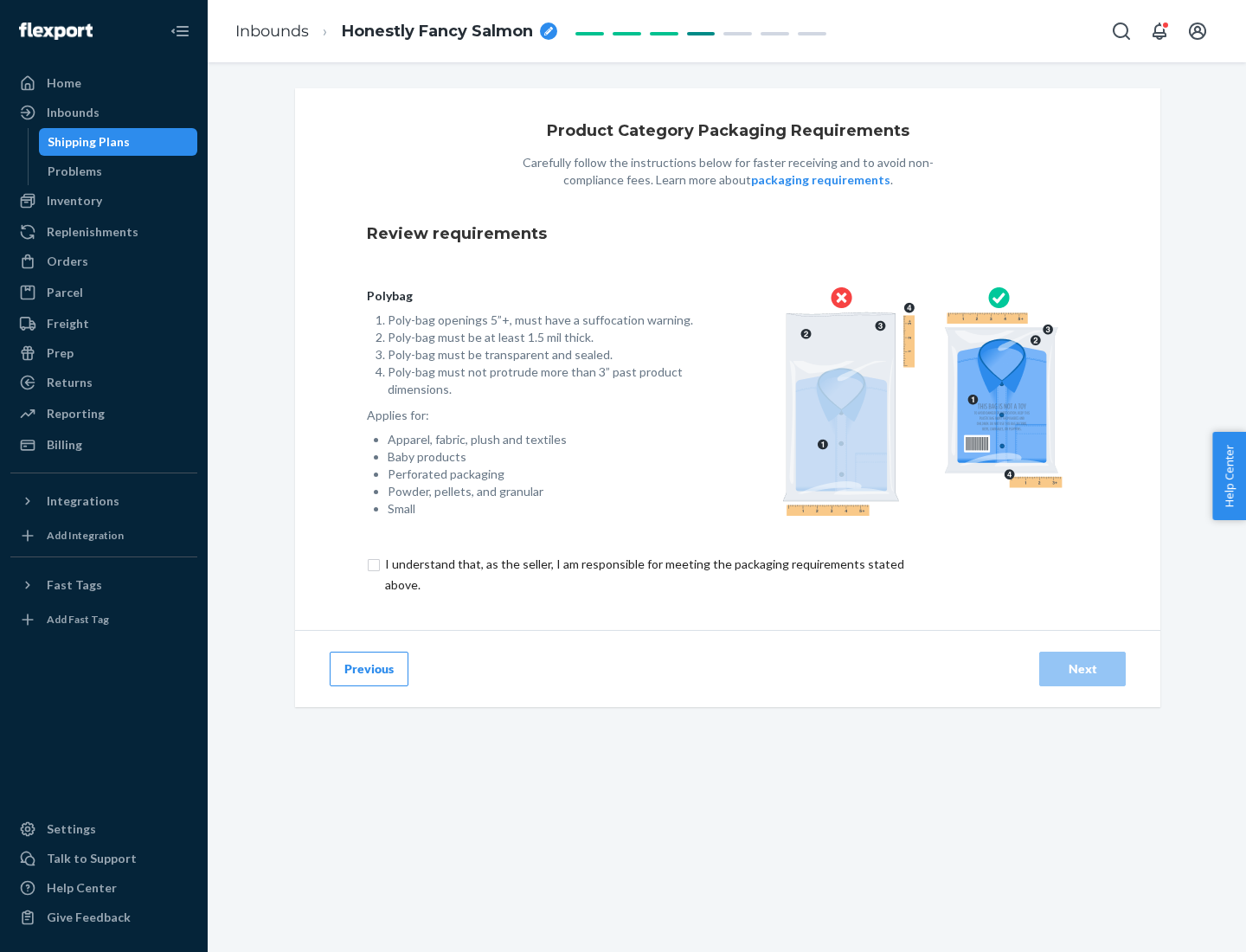
click at [643, 573] on input "checkbox" at bounding box center [654, 575] width 575 height 42
checkbox input "true"
click at [1082, 668] on div "Next" at bounding box center [1082, 668] width 57 height 17
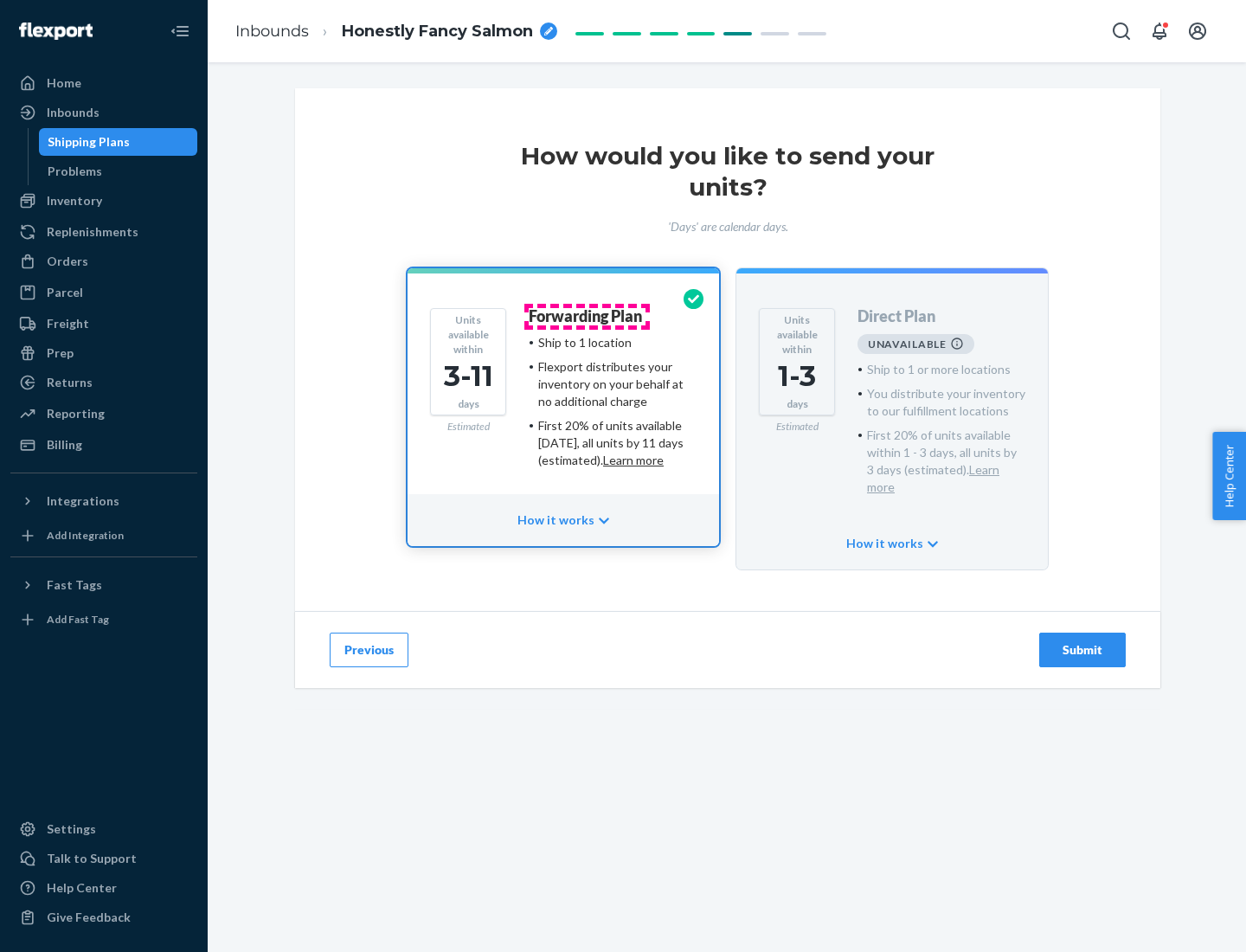
click at [587, 316] on h4 "Forwarding Plan" at bounding box center [585, 316] width 114 height 17
click at [1082, 642] on div "Submit" at bounding box center [1082, 650] width 57 height 17
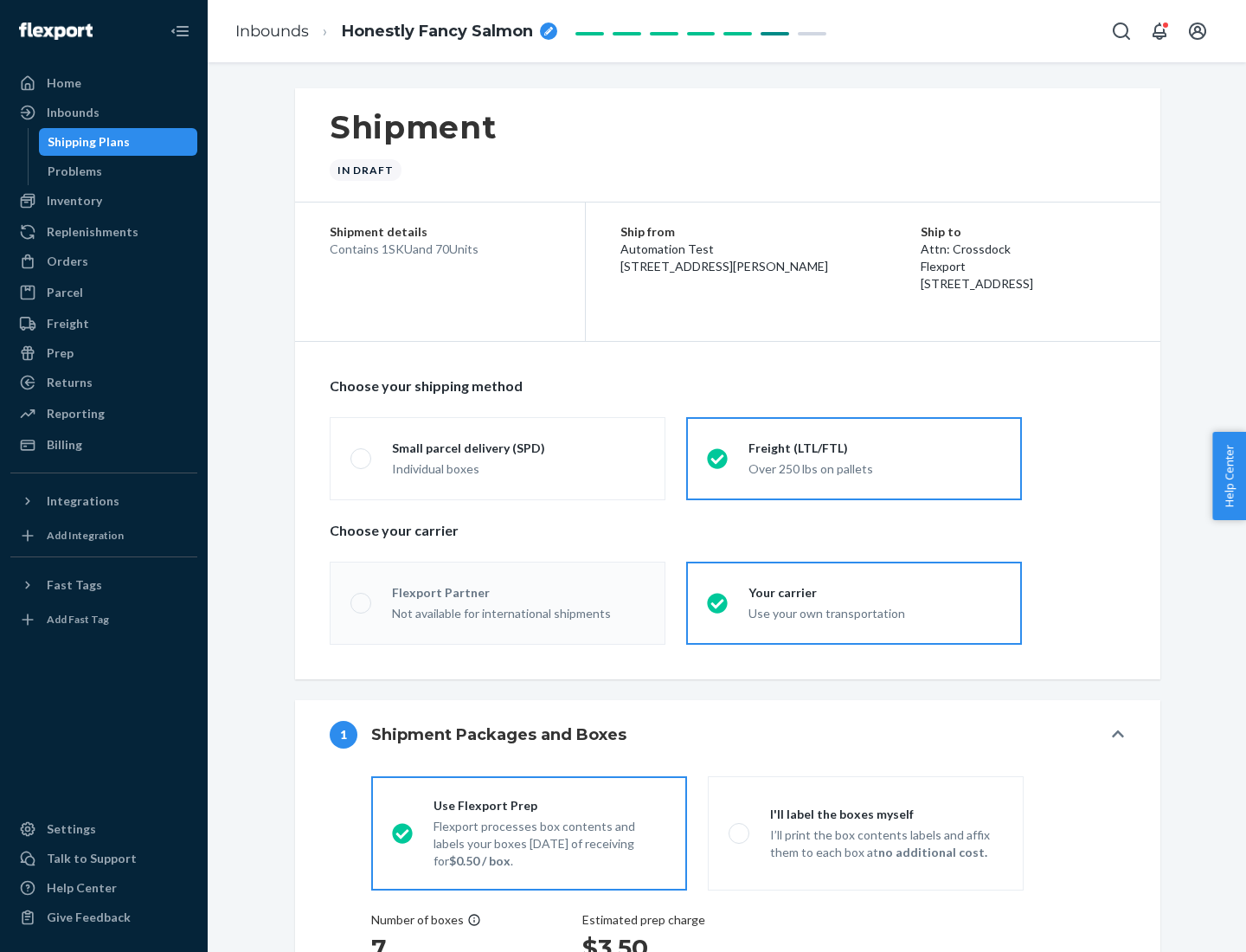
radio input "true"
radio input "false"
radio input "true"
radio input "false"
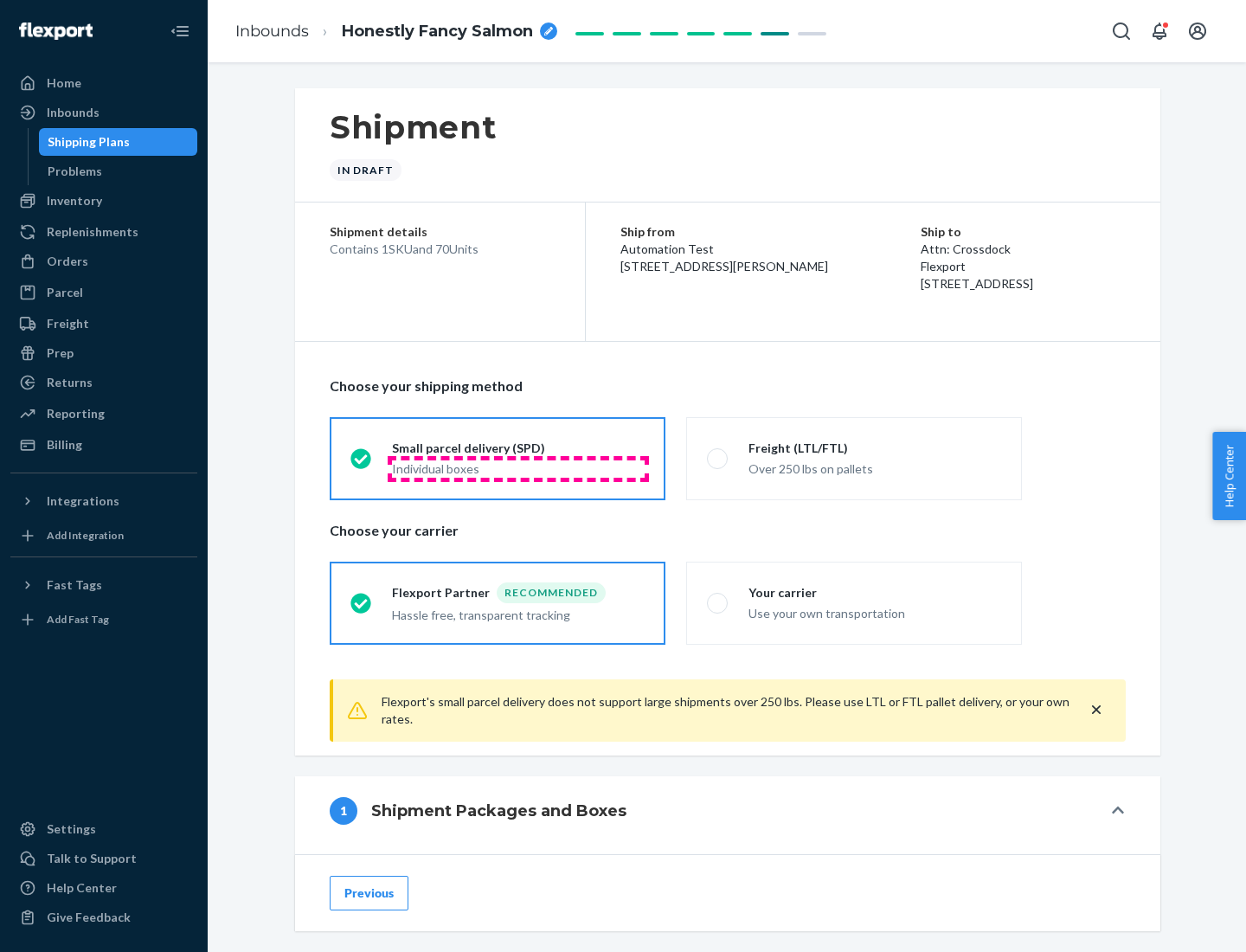
click at [519, 468] on div "Individual boxes" at bounding box center [519, 469] width 253 height 17
click at [361, 464] on input "Small parcel delivery (SPD) Individual boxes" at bounding box center [356, 458] width 11 height 11
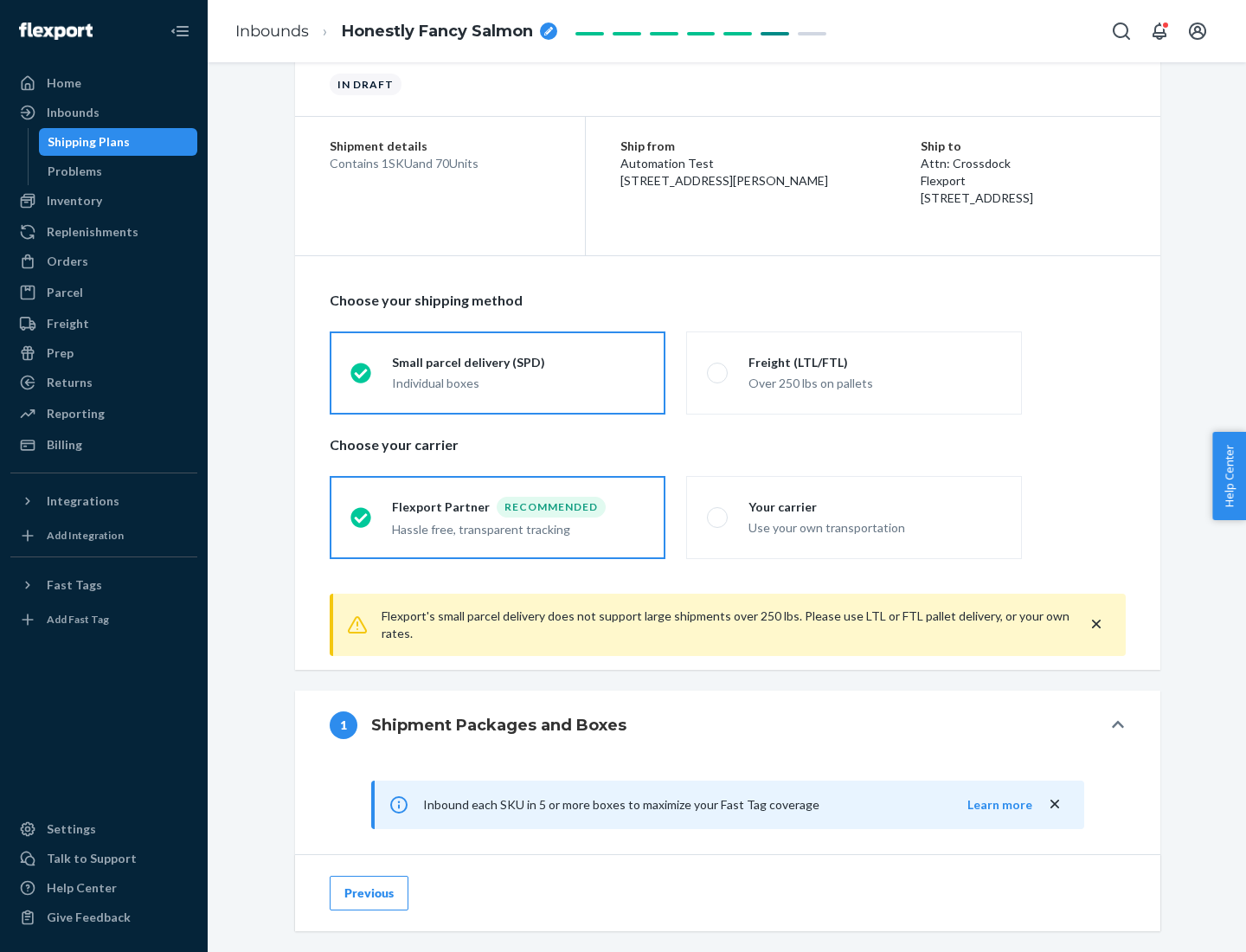
click at [519, 506] on div "Recommended" at bounding box center [552, 507] width 109 height 21
click at [361, 511] on input "Flexport Partner Recommended Hassle free, transparent tracking" at bounding box center [356, 517] width 11 height 11
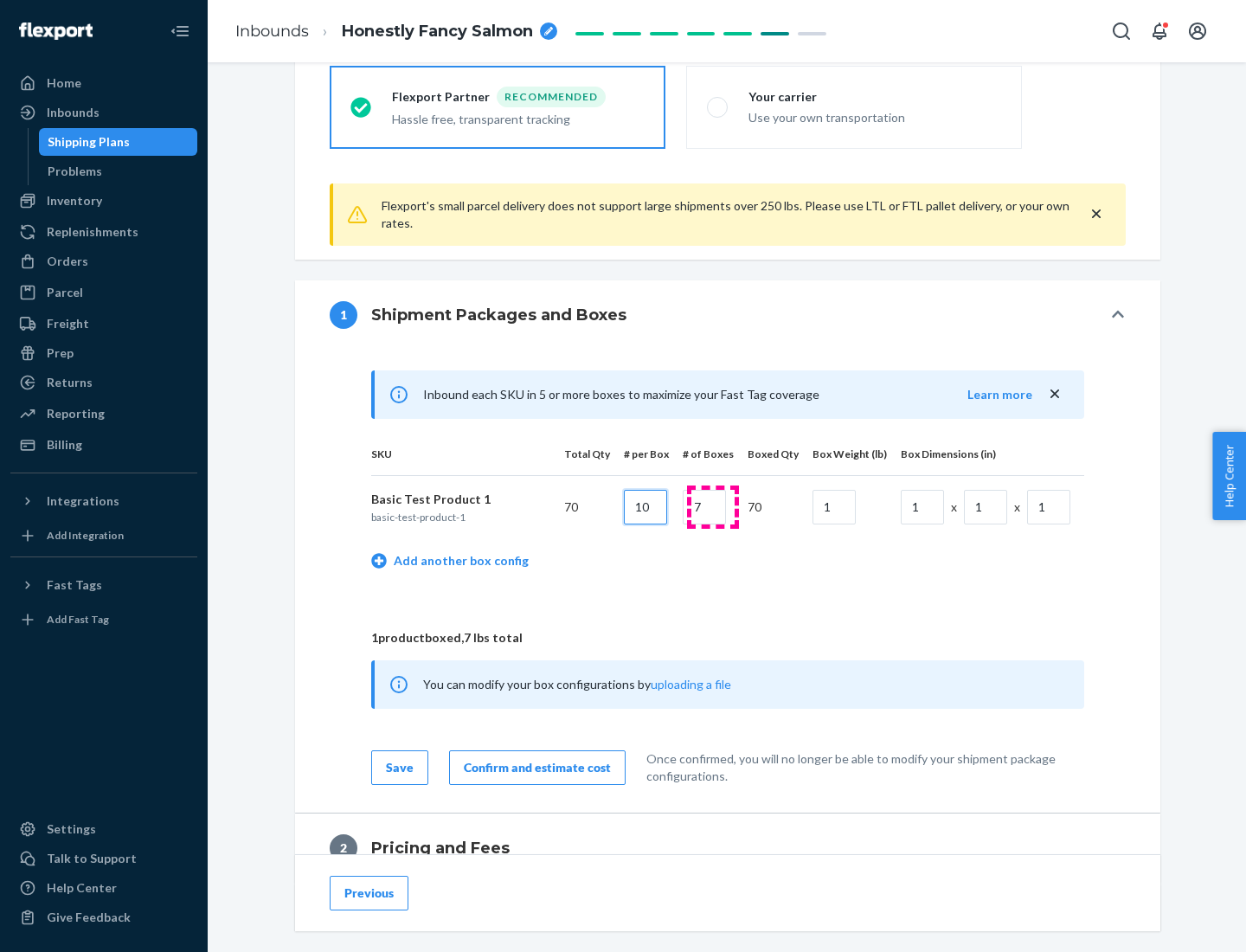
type input "10"
type input "7"
type input "1"
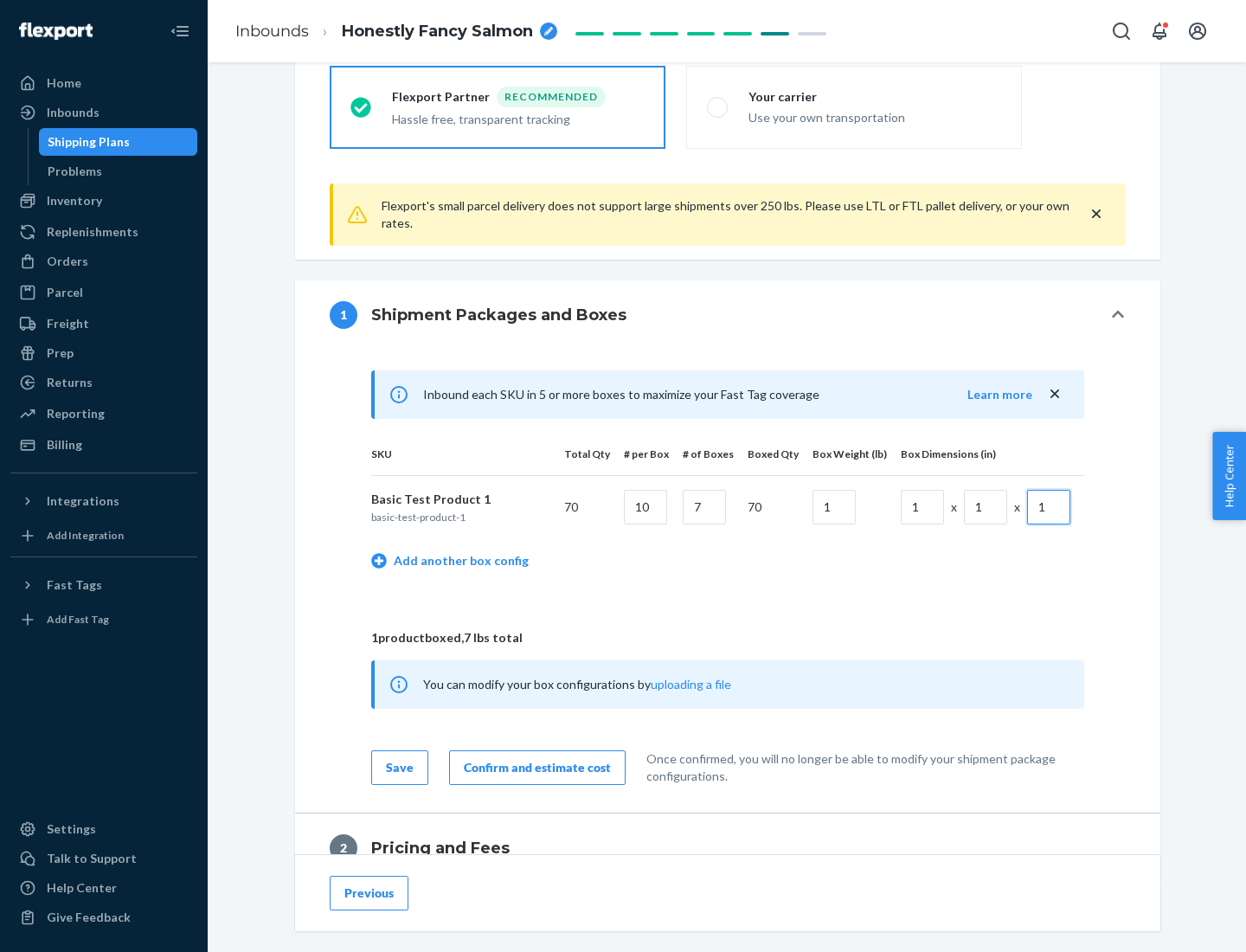
scroll to position [756, 0]
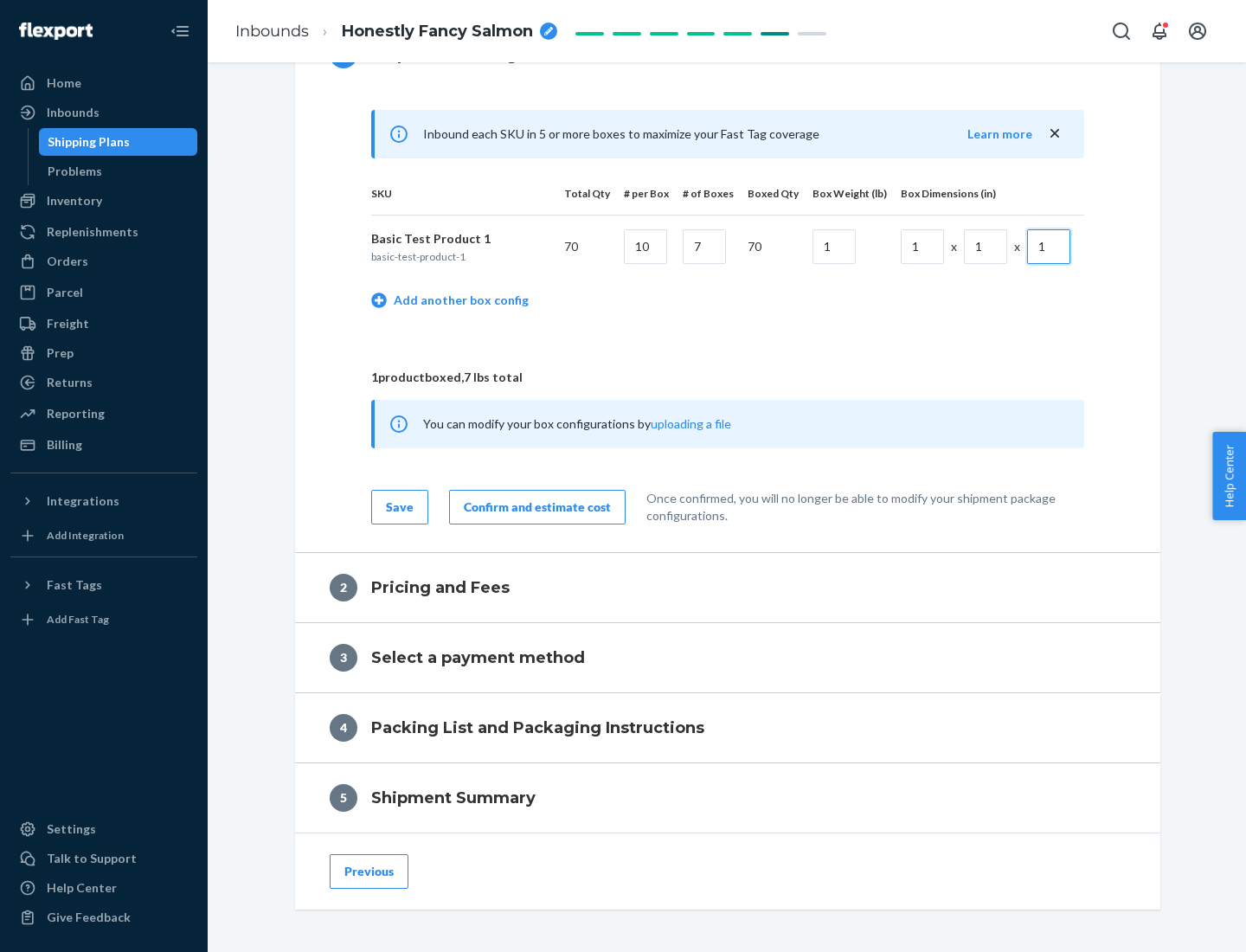
type input "1"
click at [534, 506] on div "Confirm and estimate cost" at bounding box center [538, 507] width 147 height 17
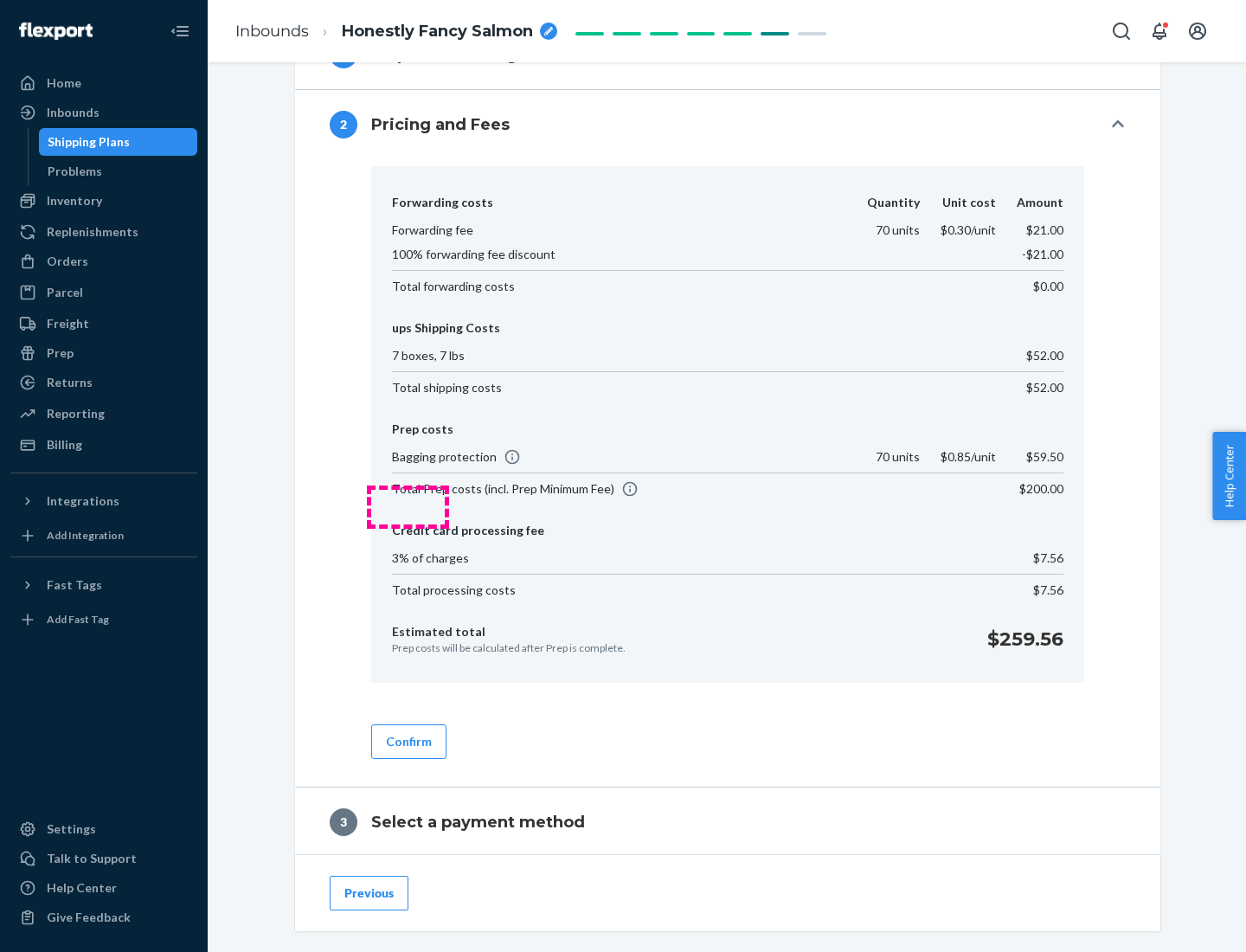
scroll to position [991, 0]
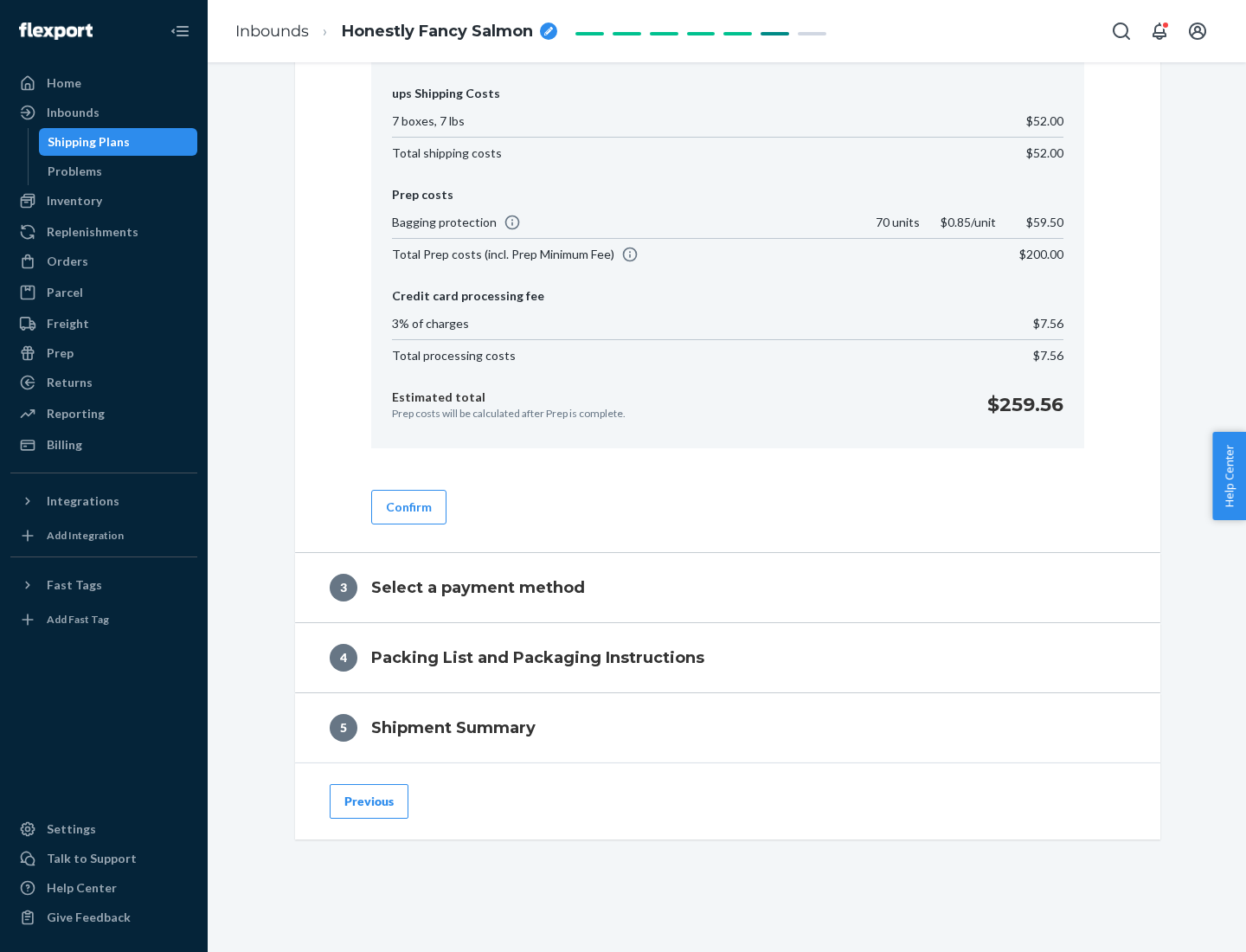
click at [408, 506] on button "Confirm" at bounding box center [409, 507] width 76 height 35
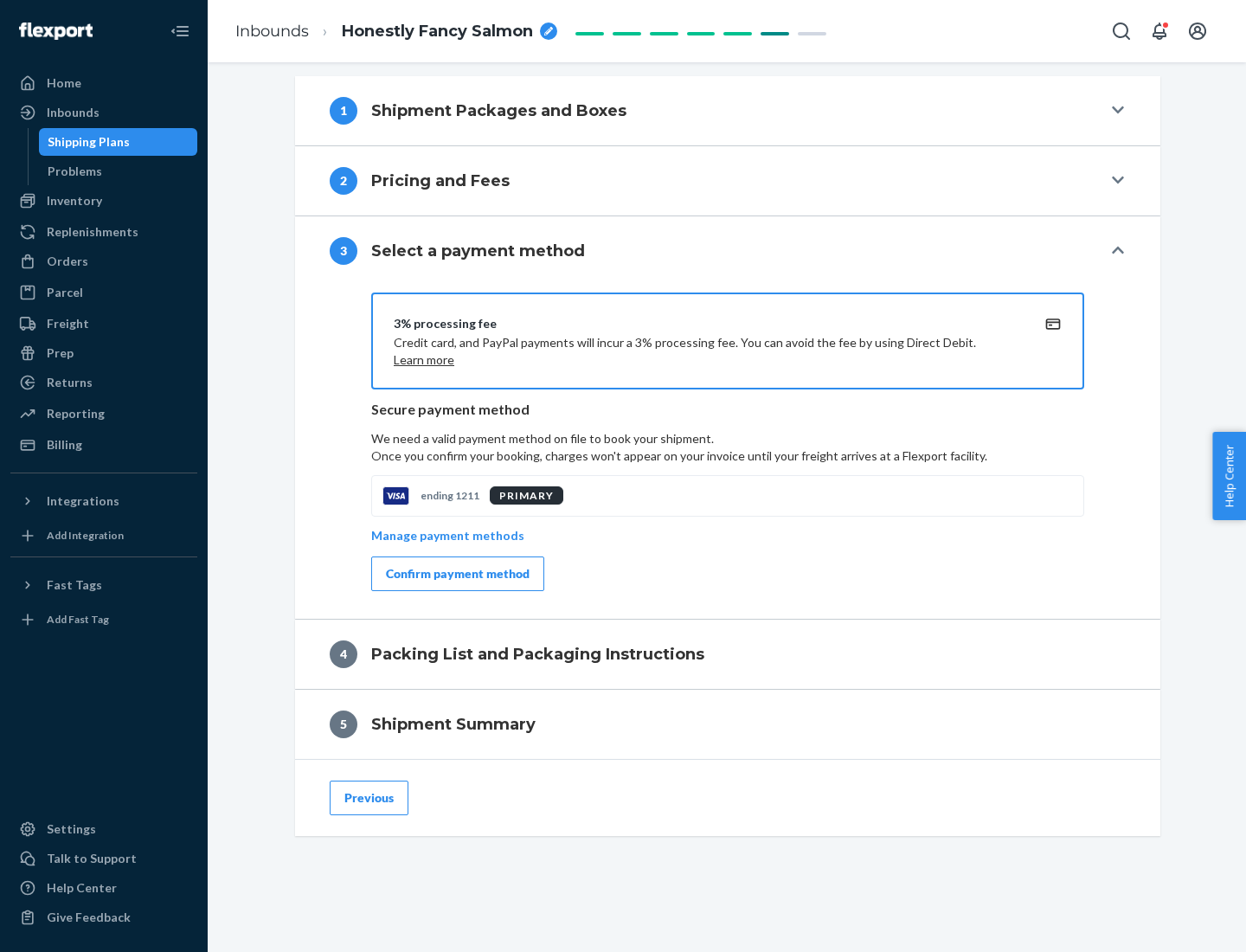
scroll to position [700, 0]
click at [456, 573] on div "Confirm payment method" at bounding box center [458, 573] width 144 height 17
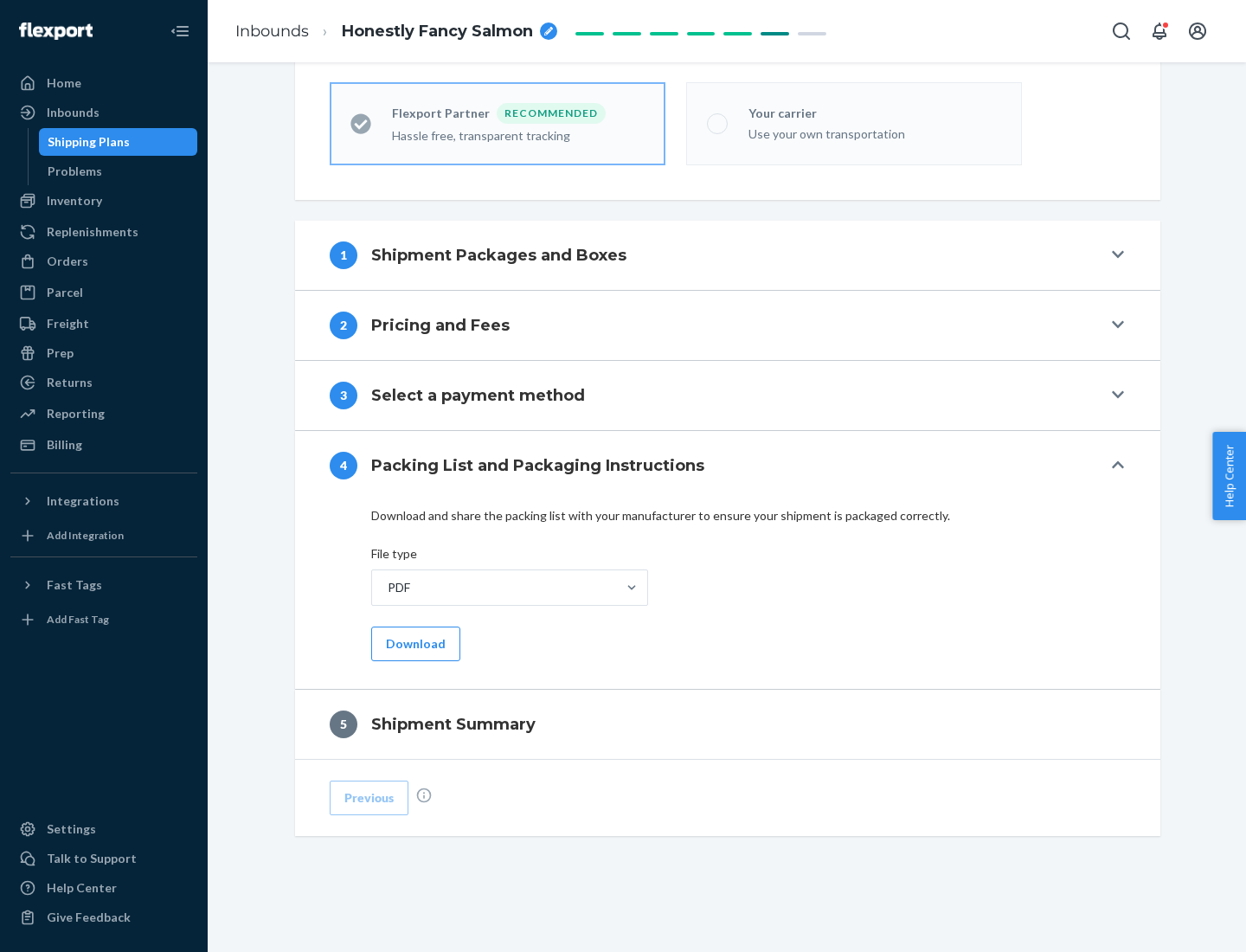
click at [413, 643] on button "Download" at bounding box center [416, 643] width 89 height 35
